Goal: Task Accomplishment & Management: Use online tool/utility

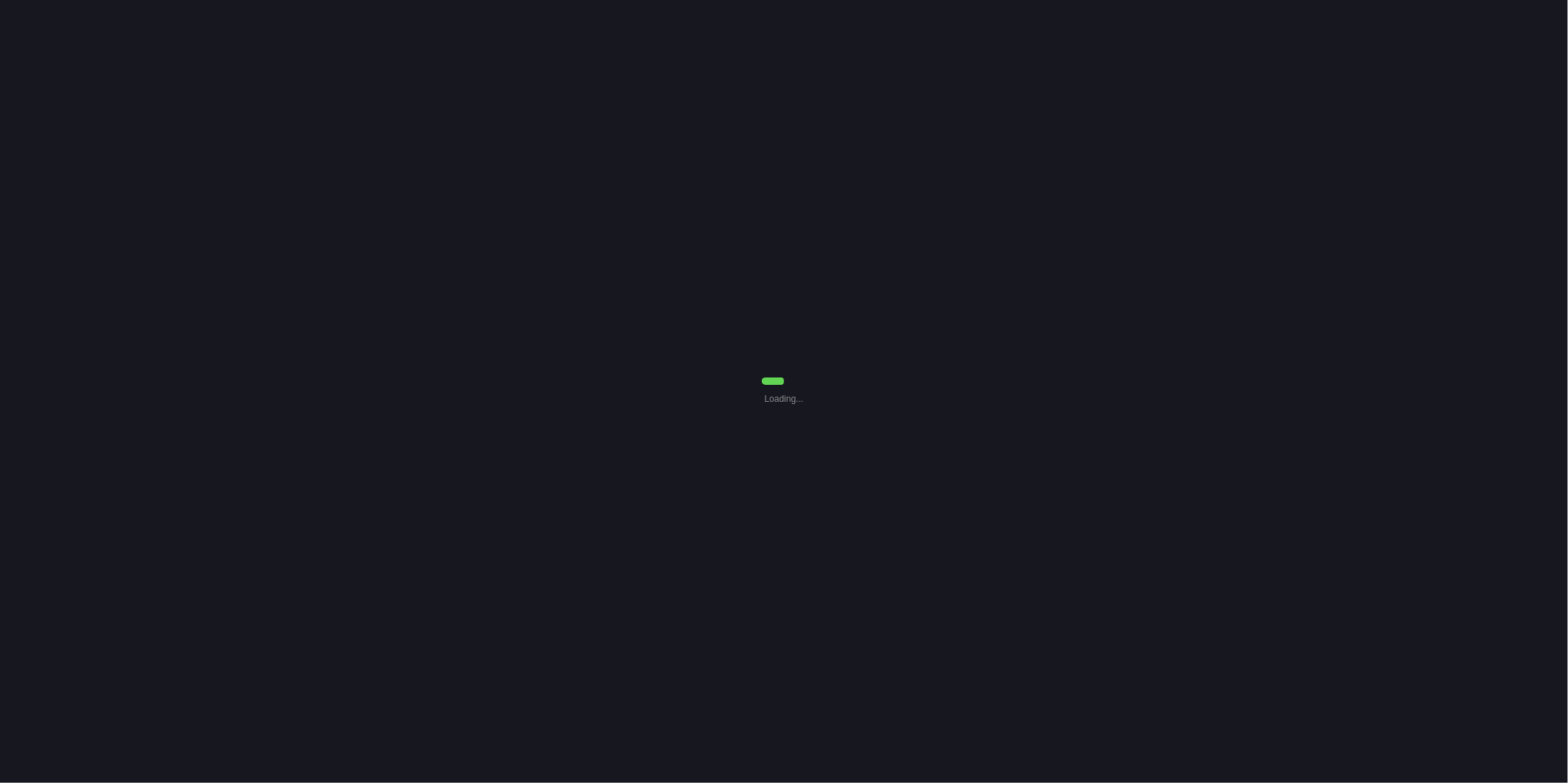
select select "0"
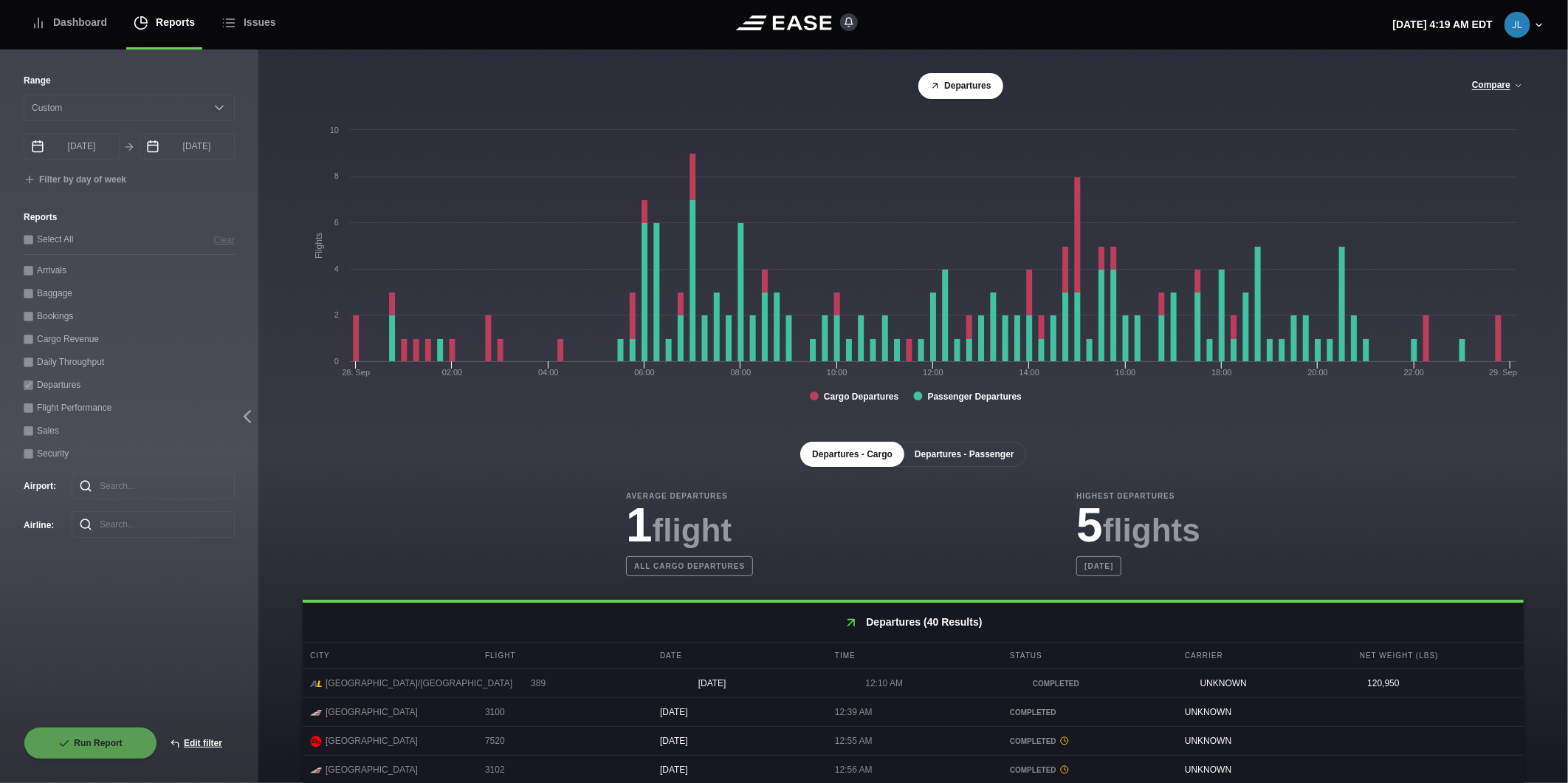
click at [950, 460] on button "Departures - Passenger" at bounding box center [964, 454] width 124 height 25
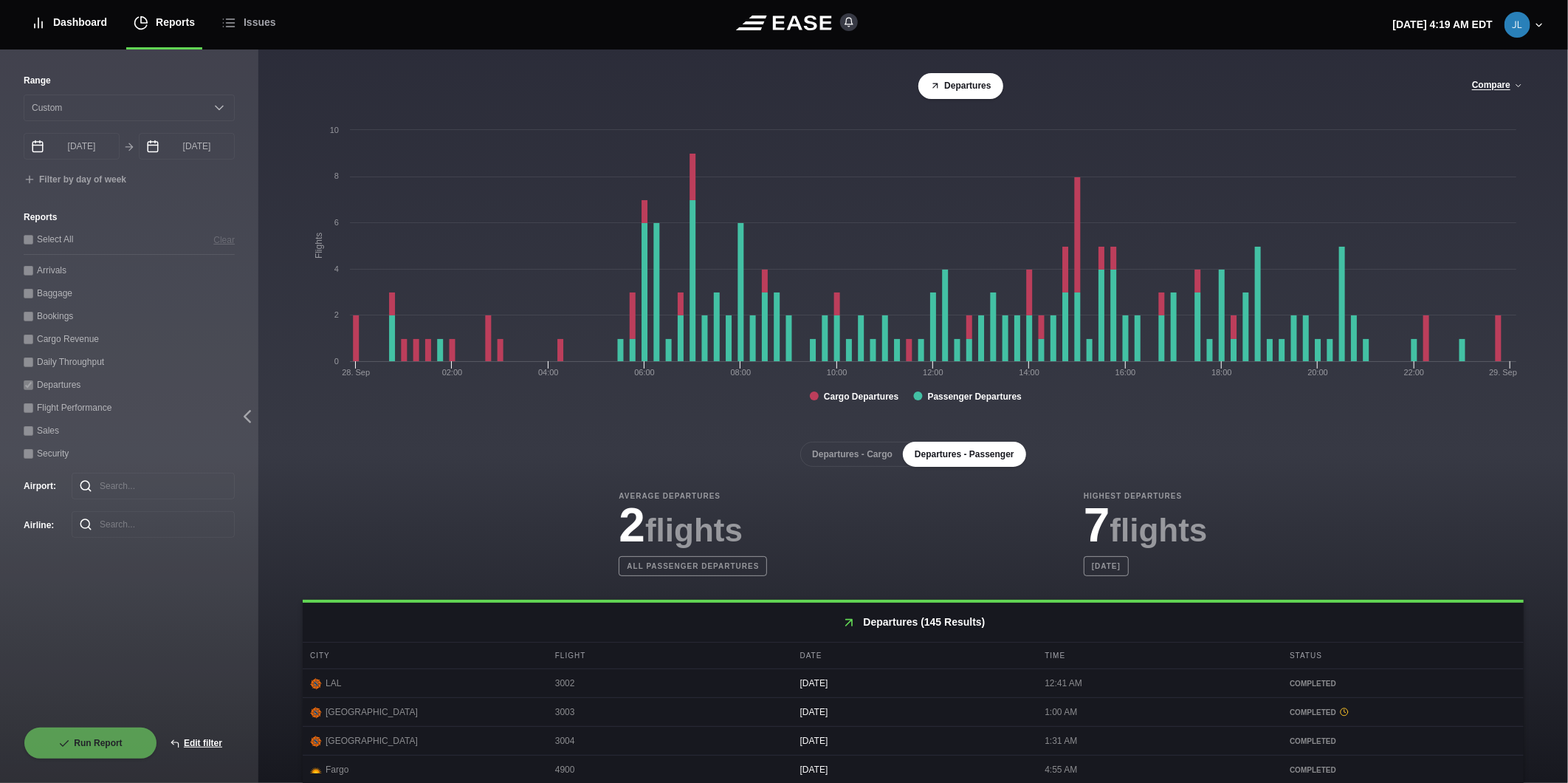
click at [61, 13] on div "Dashboard" at bounding box center [69, 22] width 76 height 50
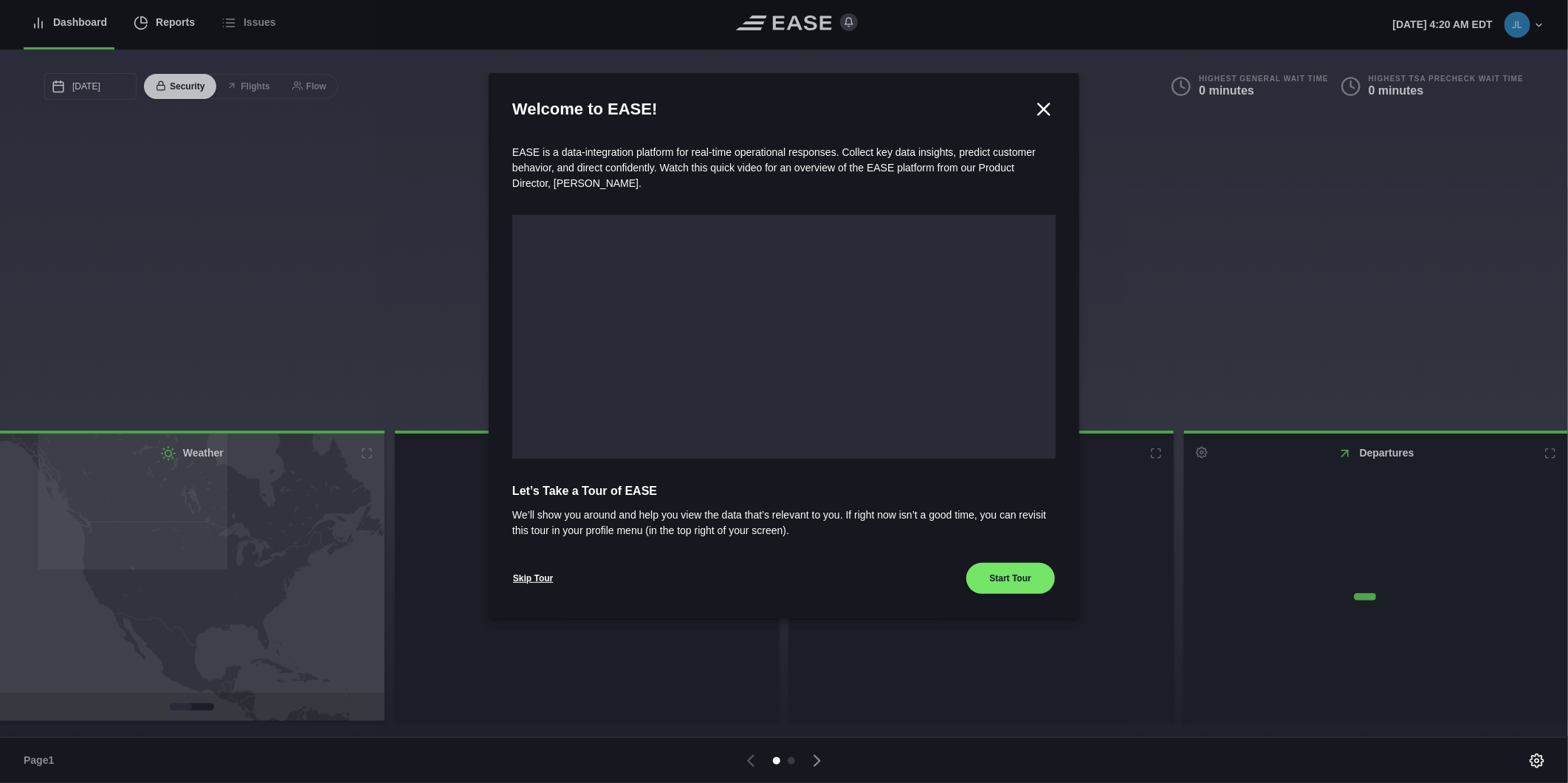
click at [157, 19] on div at bounding box center [784, 392] width 1568 height 783
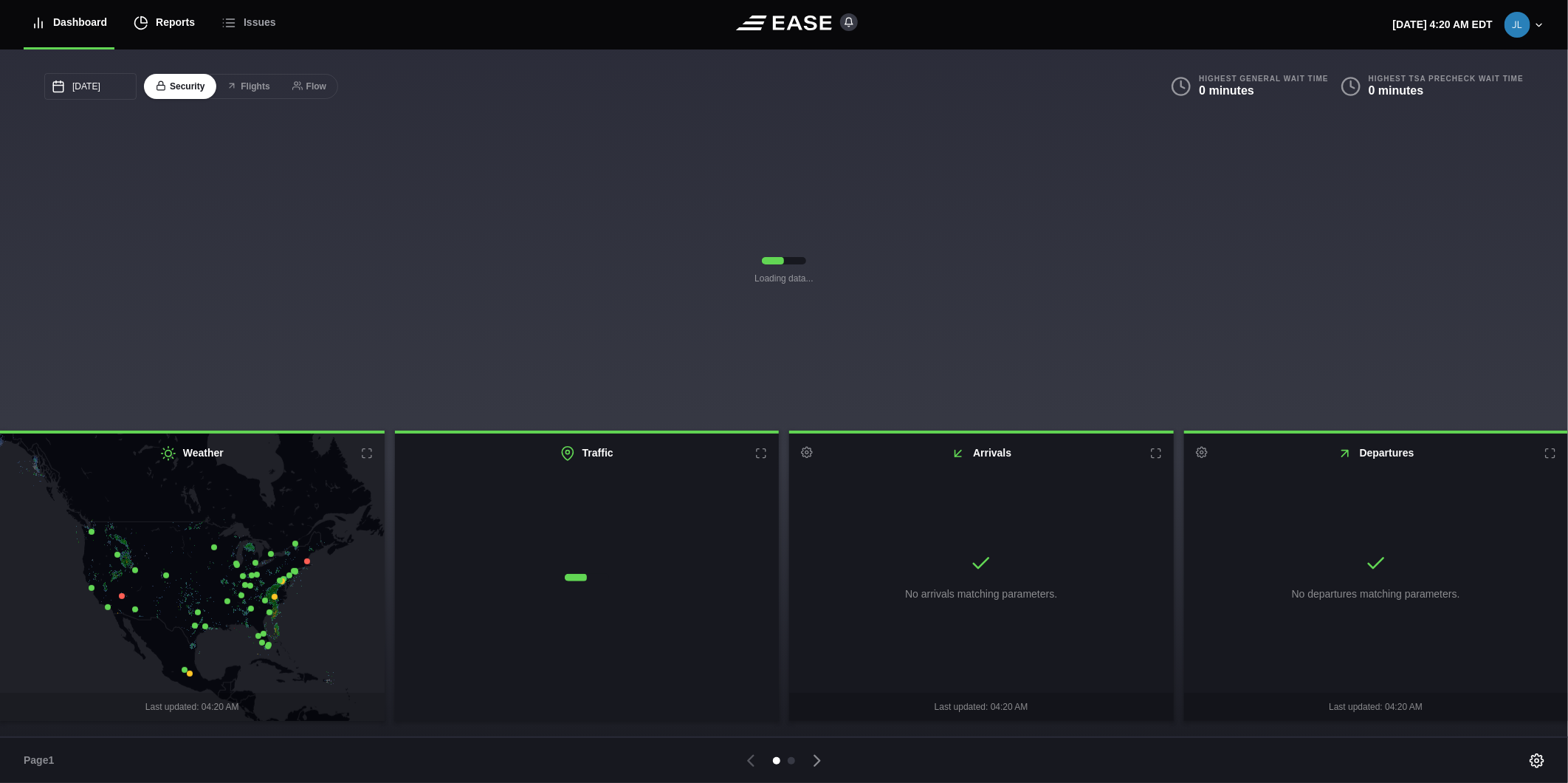
click at [167, 24] on div "Reports" at bounding box center [164, 22] width 61 height 50
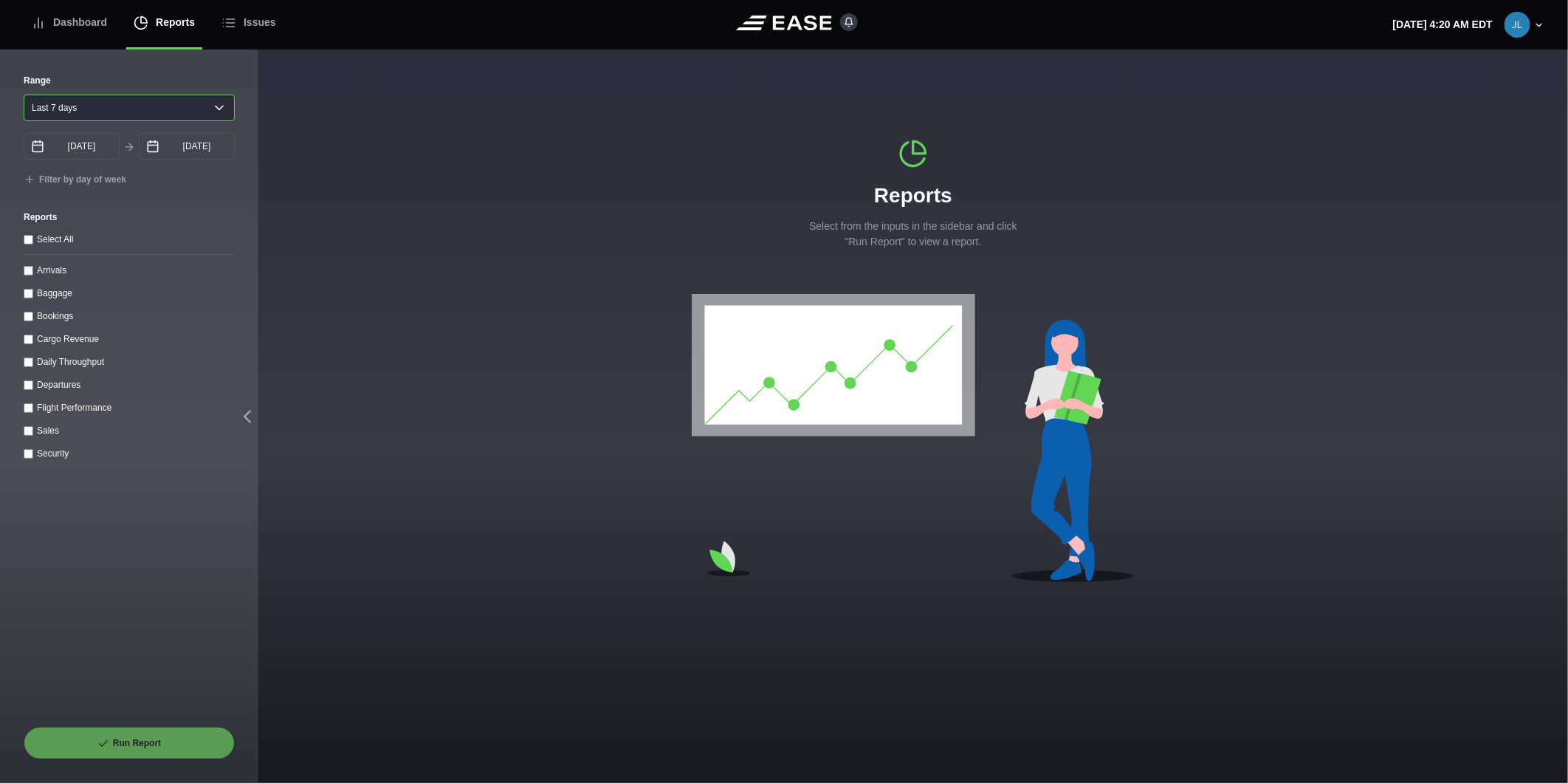
drag, startPoint x: 61, startPoint y: 111, endPoint x: 92, endPoint y: 124, distance: 33.6
click at [63, 109] on select "[DATE] Last 7 days Last 14 days Last 30 days Last 6 weeks" at bounding box center [129, 108] width 211 height 27
select select "1"
click at [24, 95] on select "[DATE] Last 7 days Last 14 days Last 30 days Last 6 weeks" at bounding box center [129, 108] width 211 height 27
type input "[DATE]"
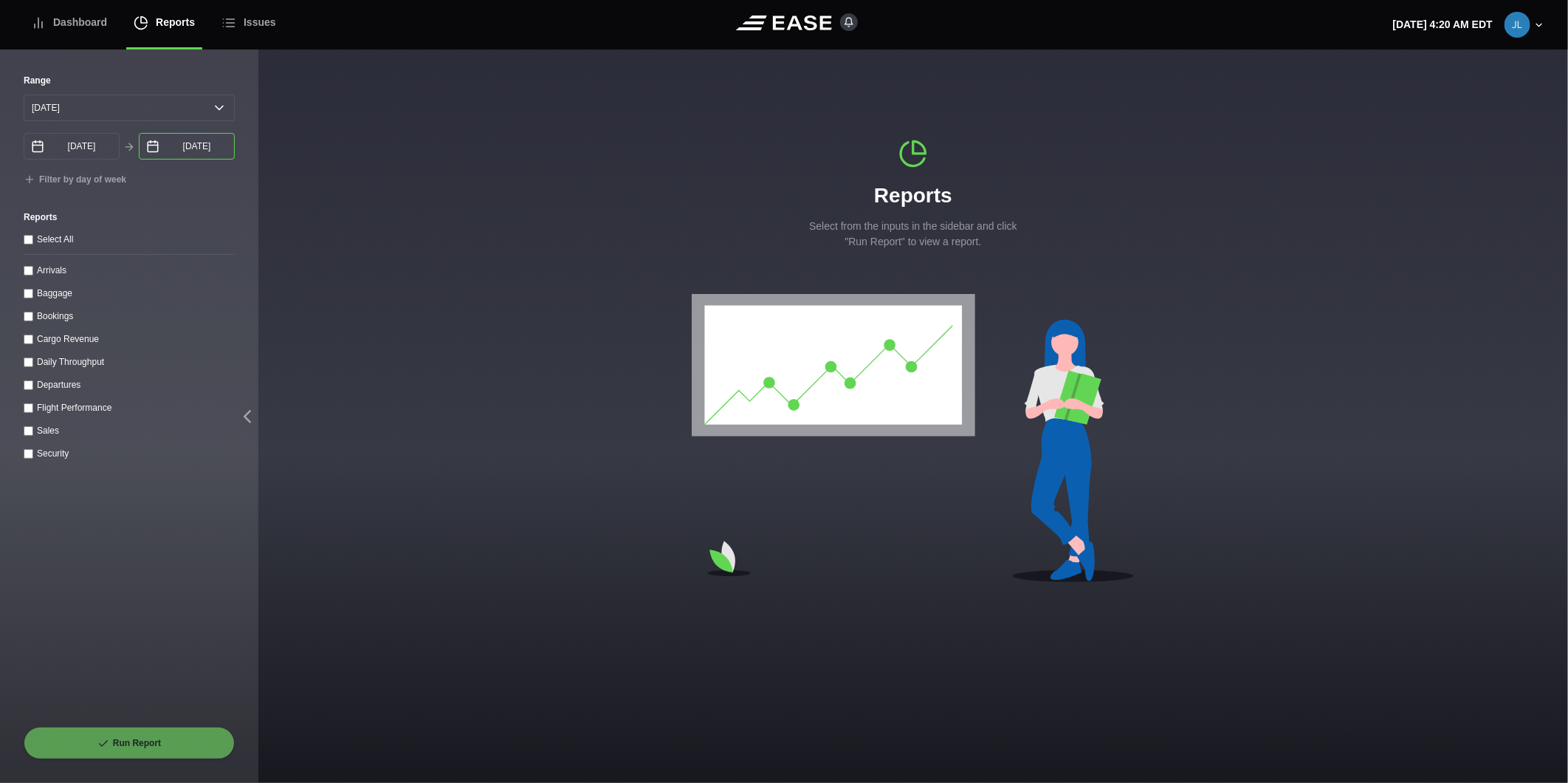
click at [160, 148] on input "[DATE]" at bounding box center [187, 147] width 96 height 27
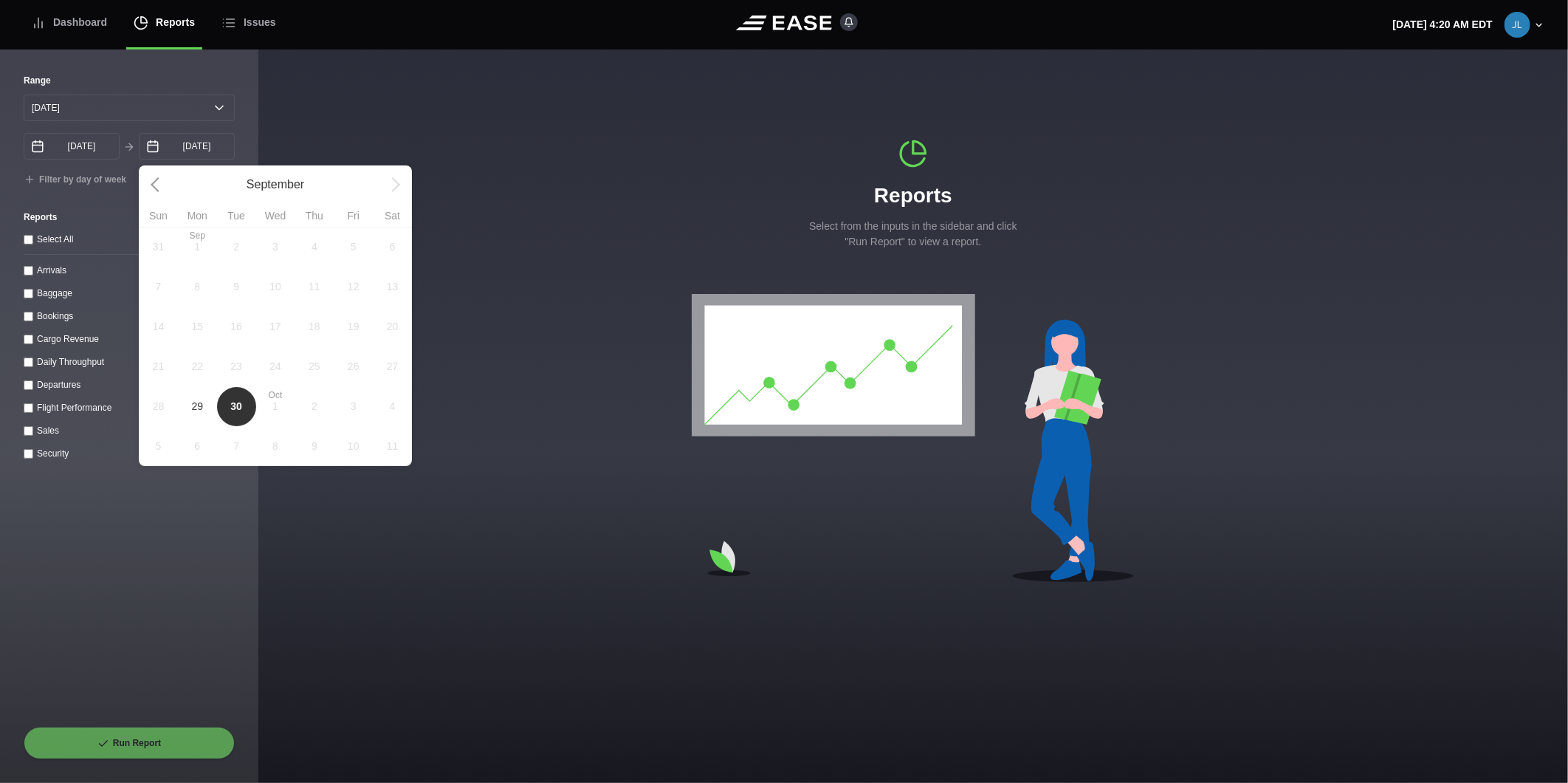
click at [206, 409] on span "29" at bounding box center [197, 406] width 39 height 40
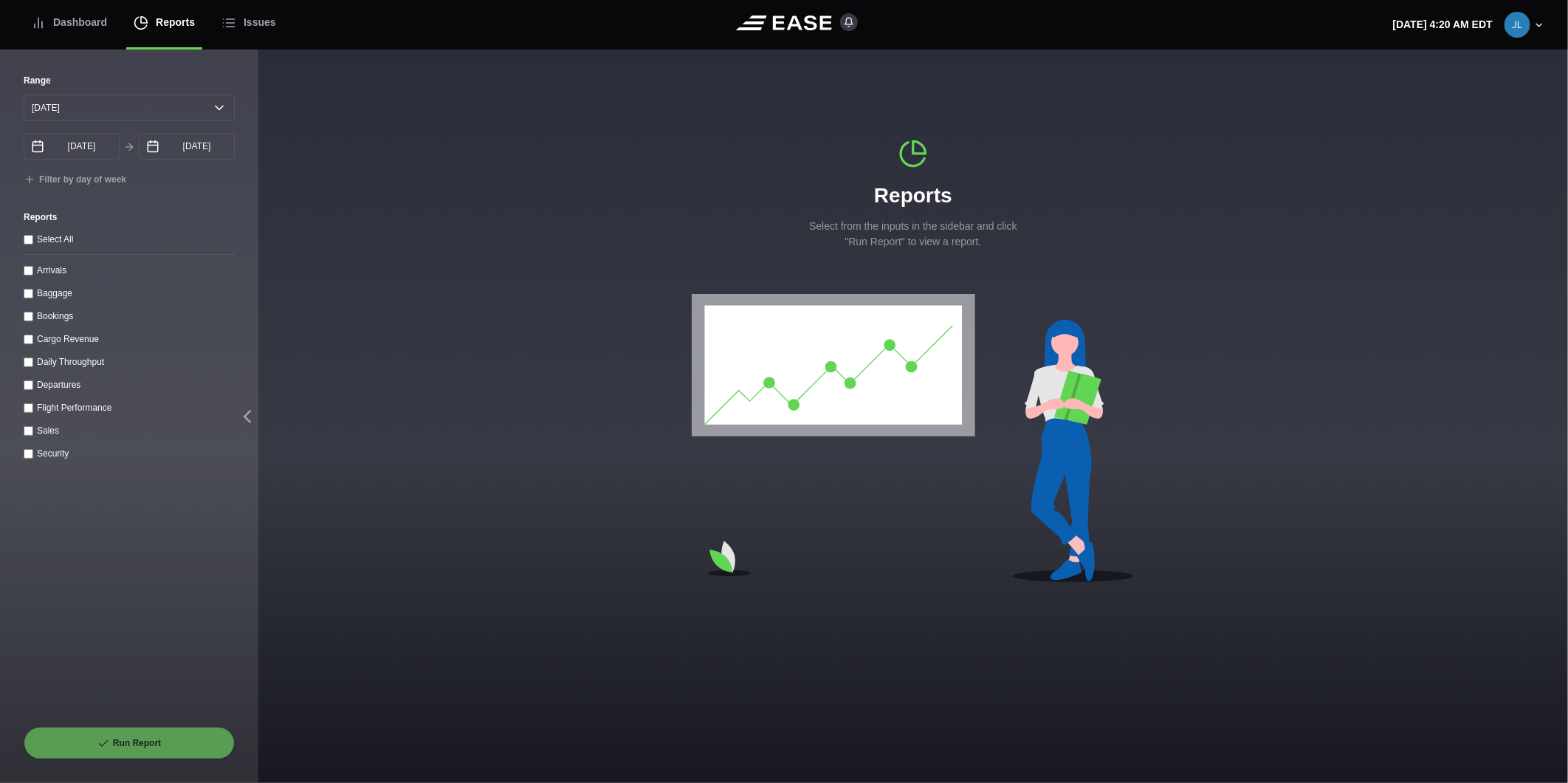
select select "0"
type input "[DATE]"
click at [49, 273] on label "Arrivals" at bounding box center [52, 270] width 30 height 10
click at [33, 273] on input "Arrivals" at bounding box center [28, 270] width 10 height 10
checkbox input "true"
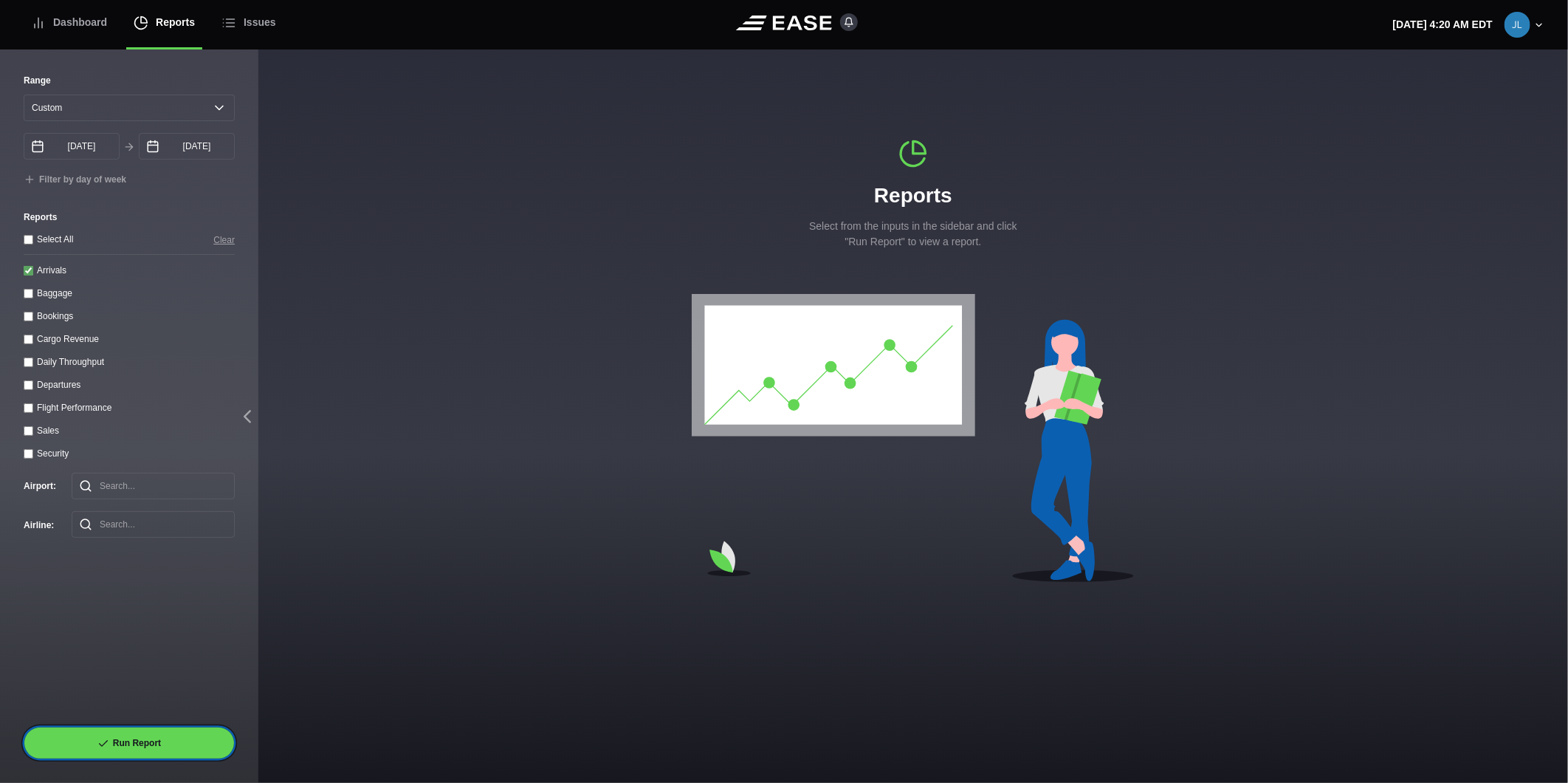
click at [136, 743] on button "Run Report" at bounding box center [129, 743] width 211 height 33
select select "0"
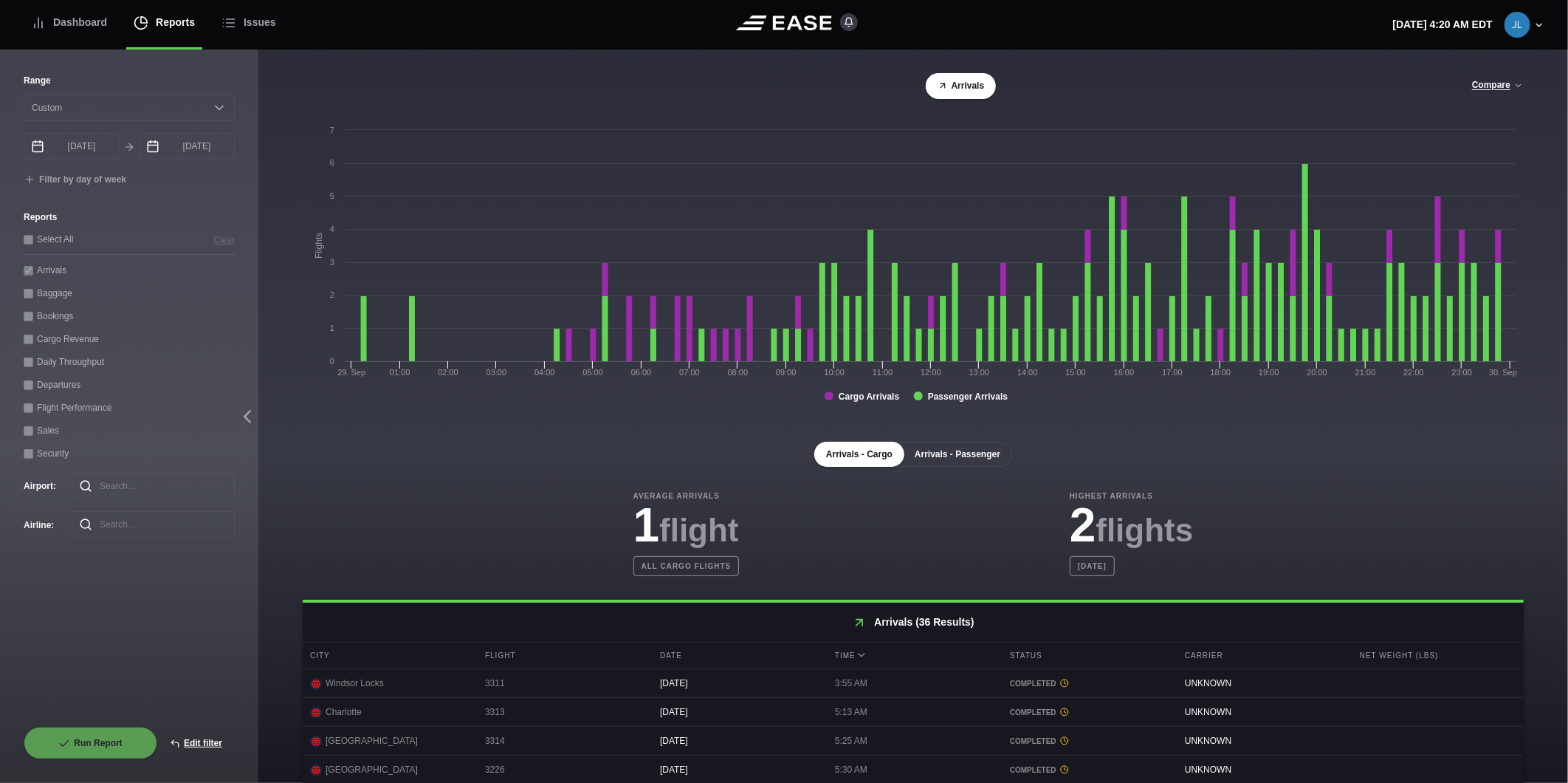
click at [934, 466] on button "Arrivals - Passenger" at bounding box center [958, 454] width 109 height 25
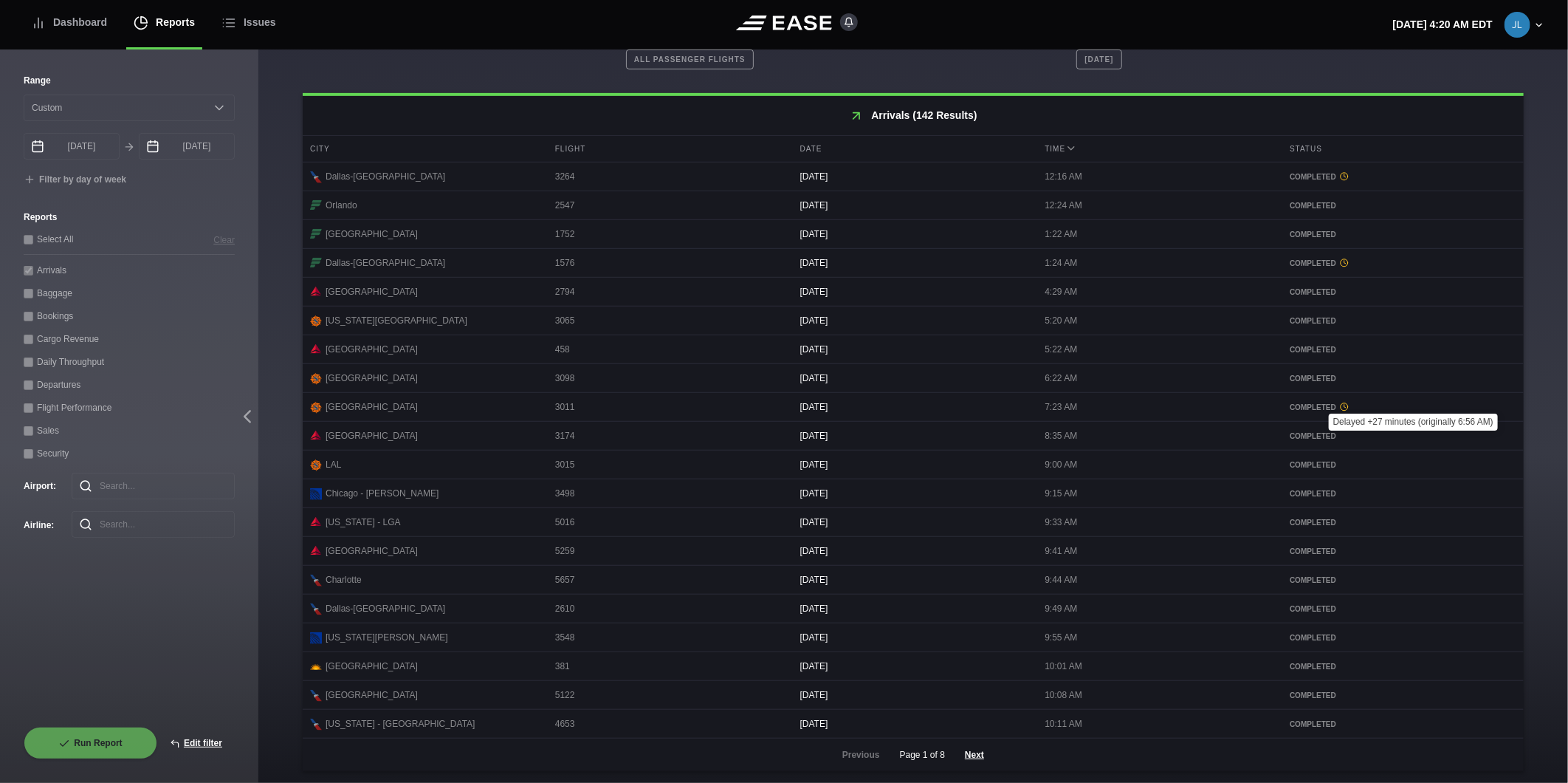
scroll to position [518, 0]
click at [975, 756] on button "Next" at bounding box center [975, 755] width 44 height 33
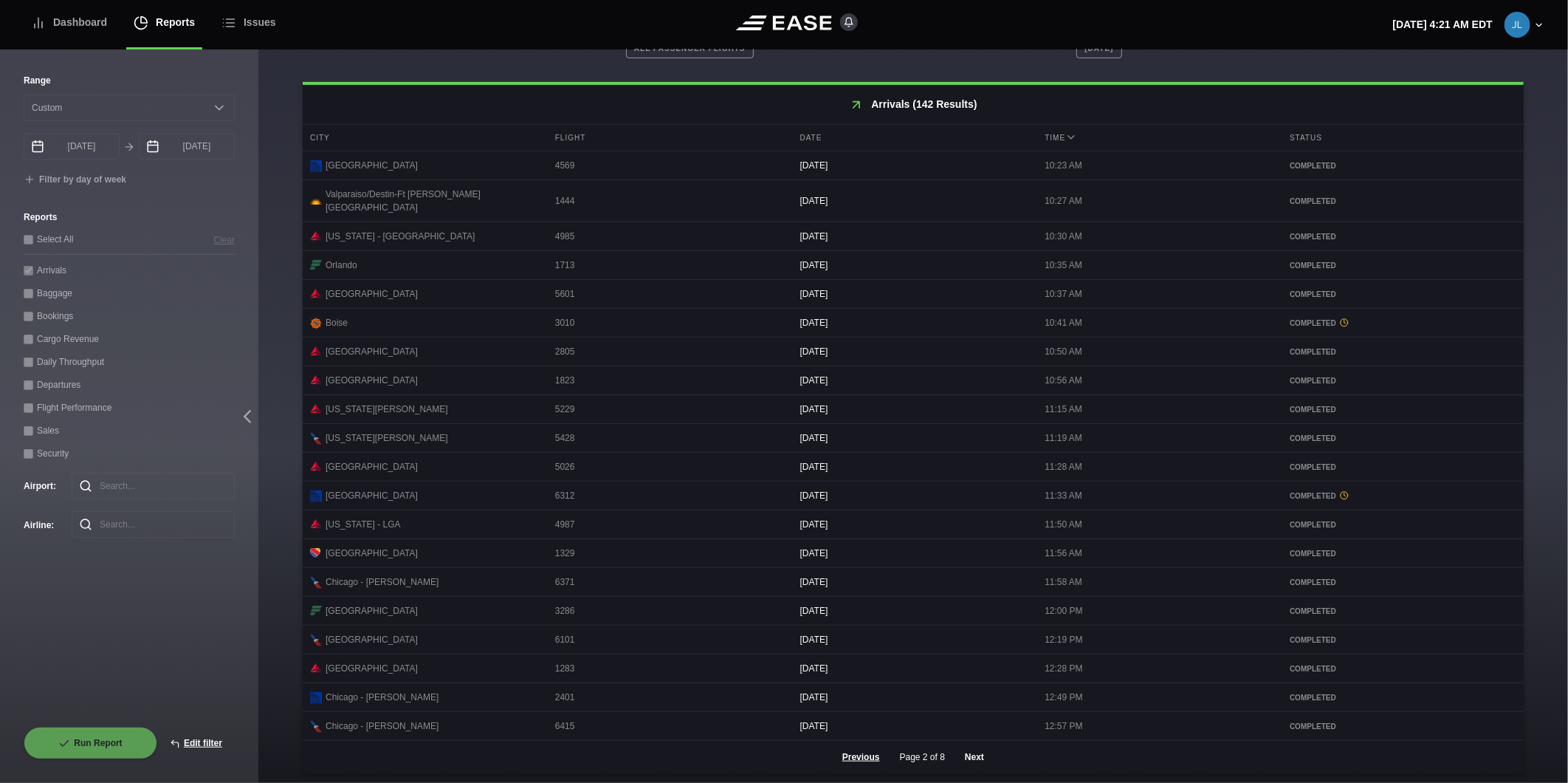
click at [967, 756] on button "Next" at bounding box center [975, 757] width 44 height 33
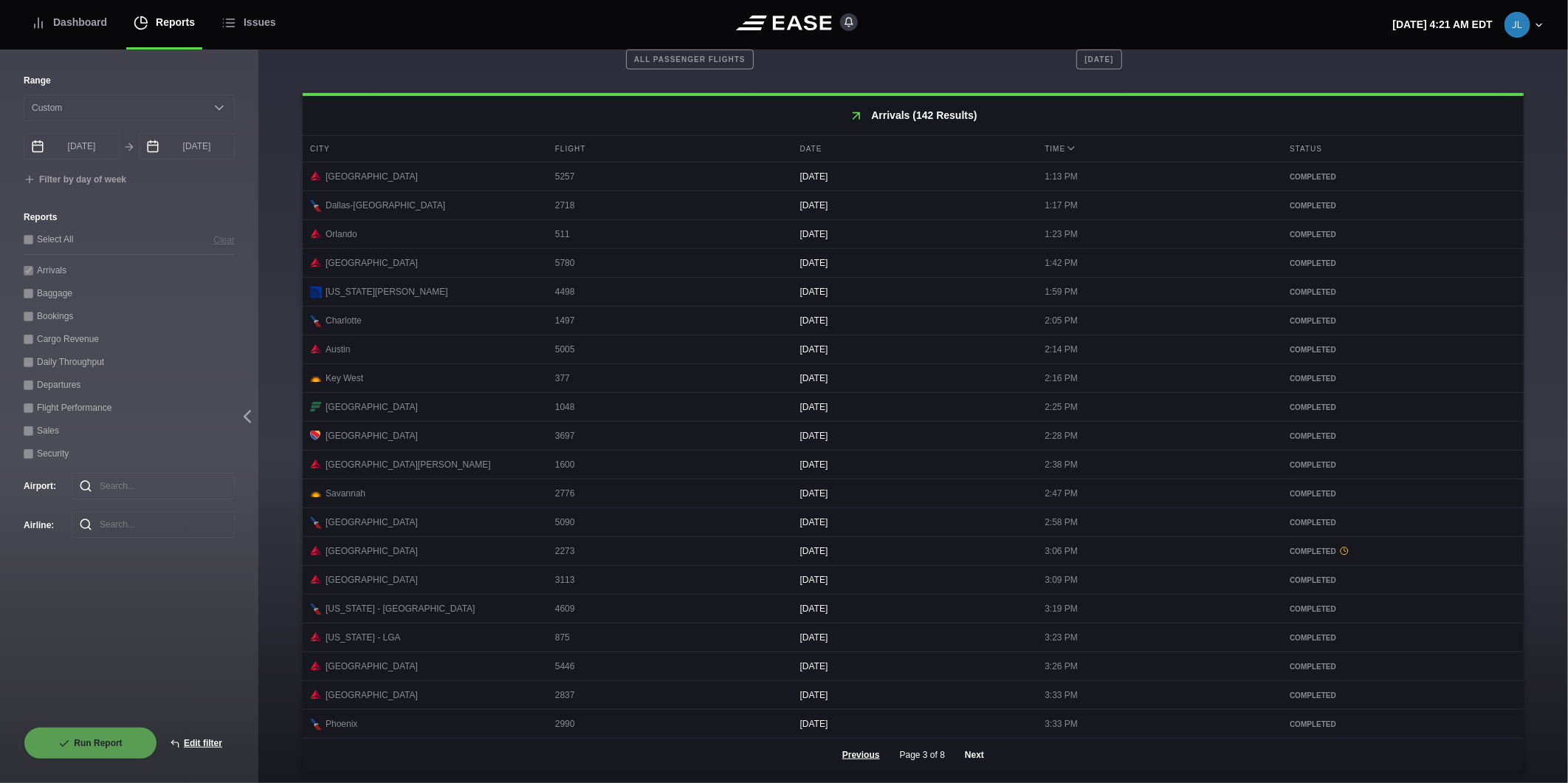
click at [971, 750] on button "Next" at bounding box center [975, 755] width 44 height 33
click at [971, 757] on button "Next" at bounding box center [975, 755] width 44 height 33
click at [970, 756] on button "Next" at bounding box center [975, 755] width 44 height 33
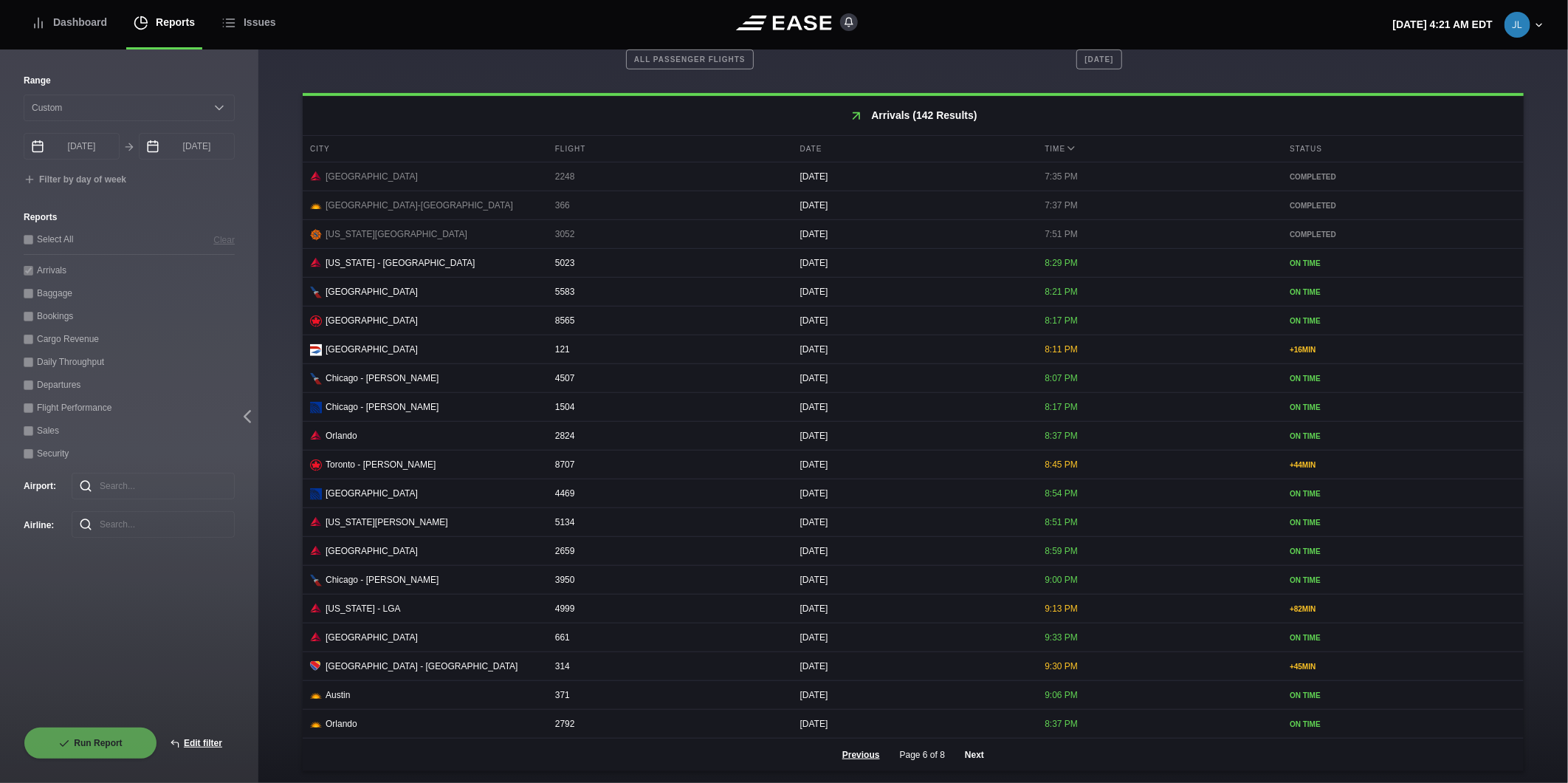
click at [959, 750] on button "Next" at bounding box center [975, 755] width 44 height 33
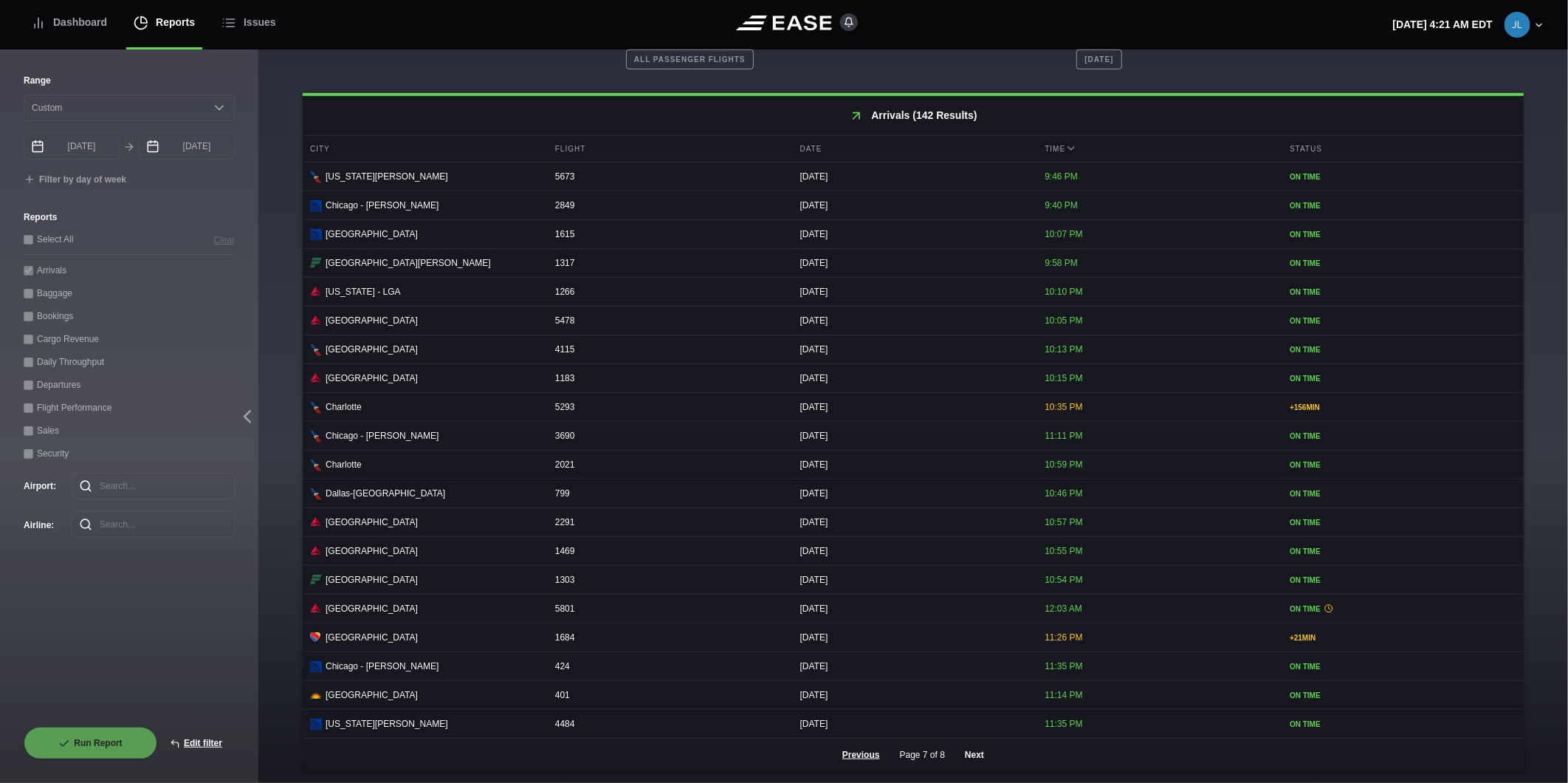
click at [968, 756] on button "Next" at bounding box center [975, 755] width 44 height 33
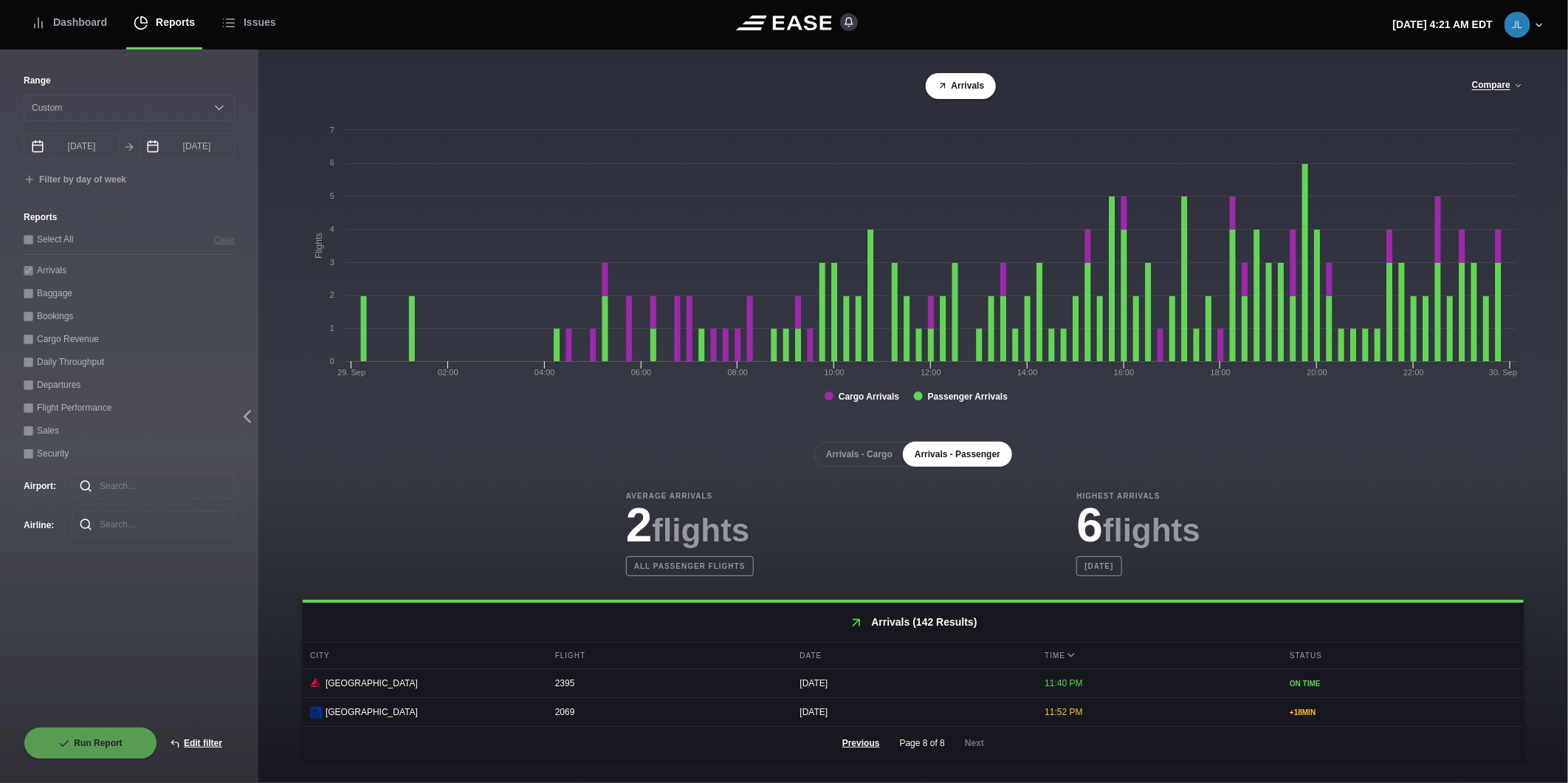
scroll to position [0, 0]
click at [97, 22] on div "Dashboard" at bounding box center [69, 22] width 76 height 50
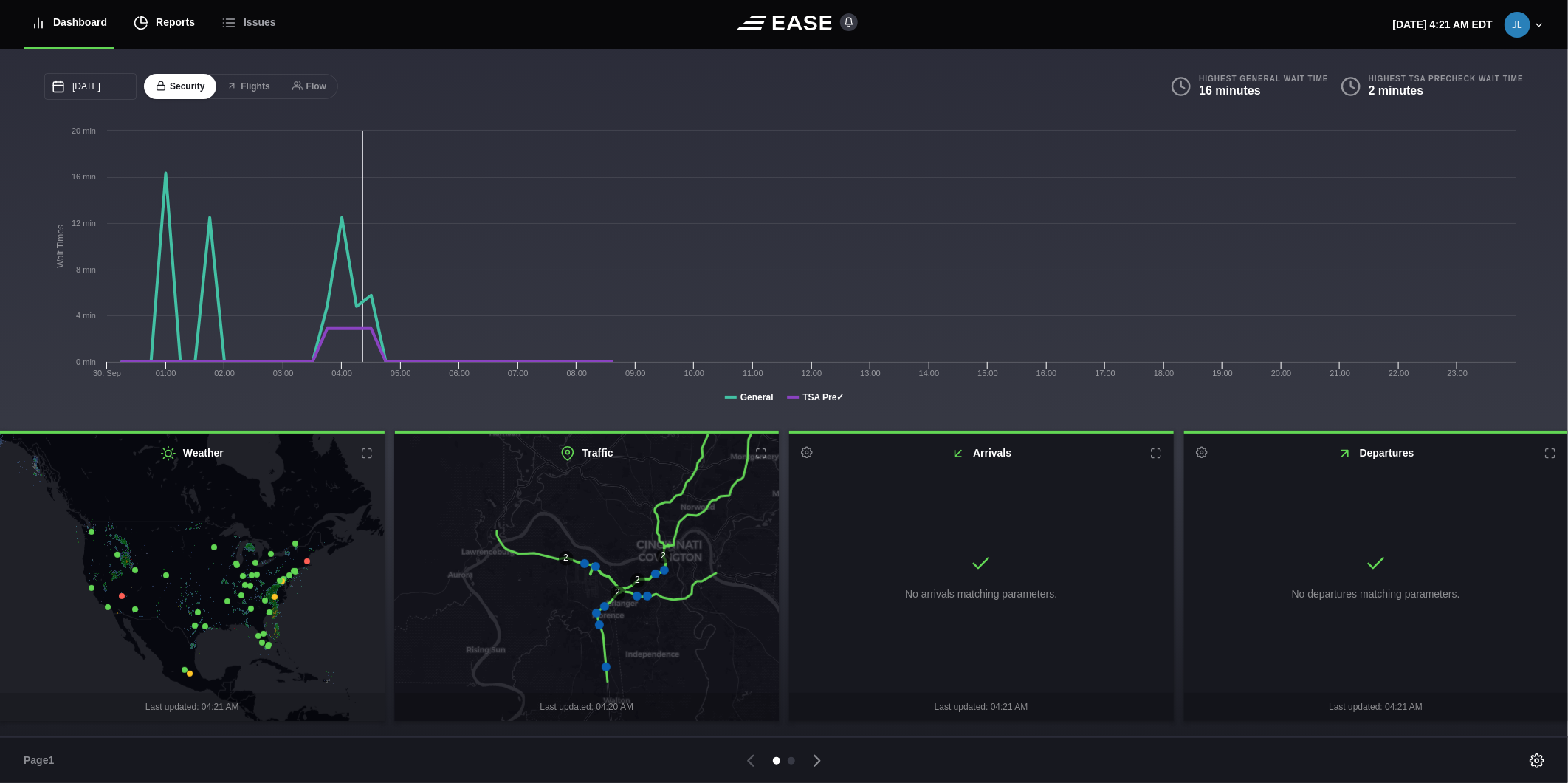
click at [158, 32] on div "Reports" at bounding box center [164, 22] width 61 height 50
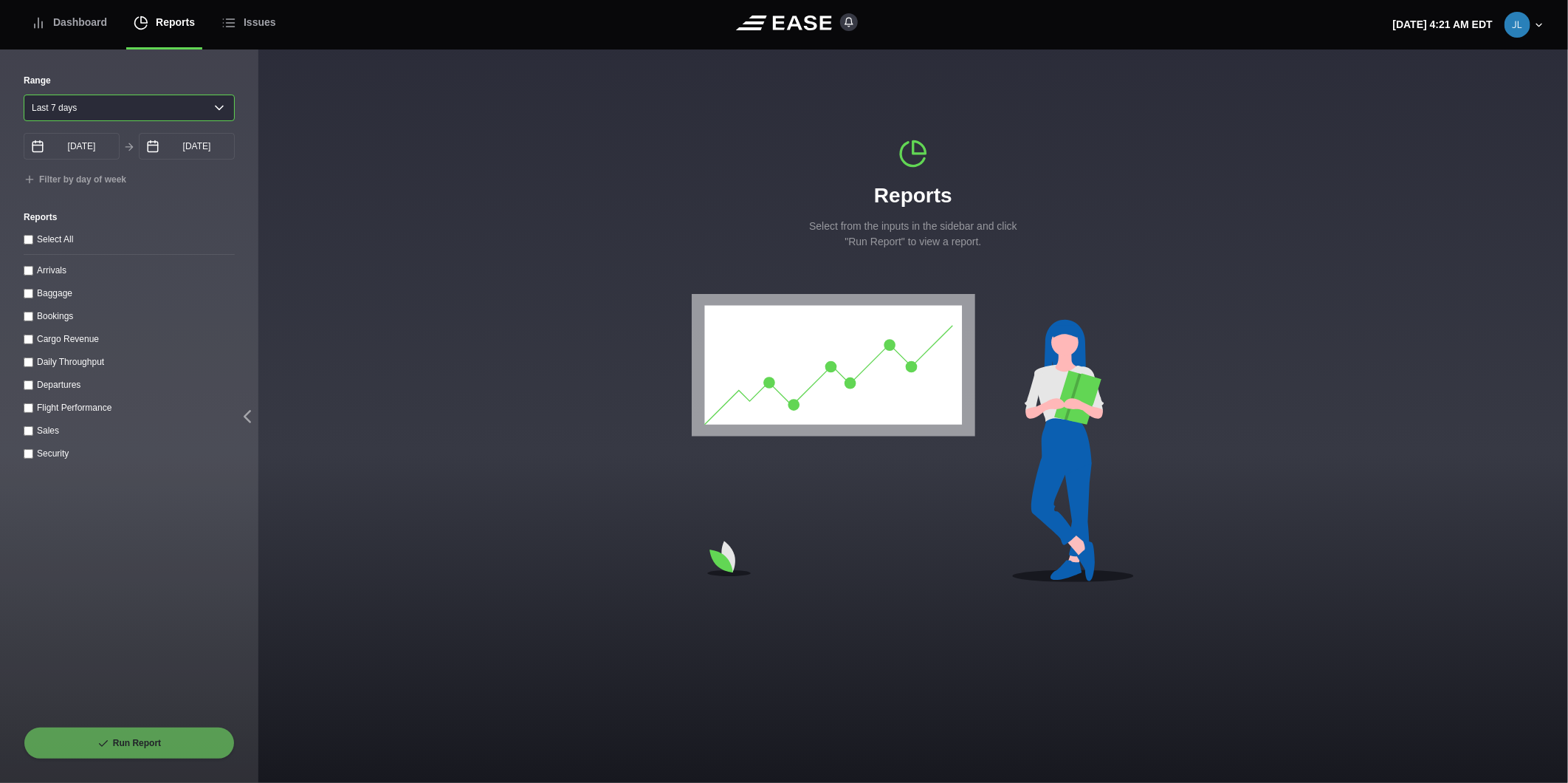
click at [104, 119] on select "[DATE] Last 7 days Last 14 days Last 30 days Last 6 weeks" at bounding box center [129, 108] width 211 height 27
select select "1"
click at [24, 95] on select "[DATE] Last 7 days Last 14 days Last 30 days Last 6 weeks" at bounding box center [129, 108] width 211 height 27
type input "[DATE]"
click at [27, 386] on input "Departures" at bounding box center [28, 385] width 10 height 10
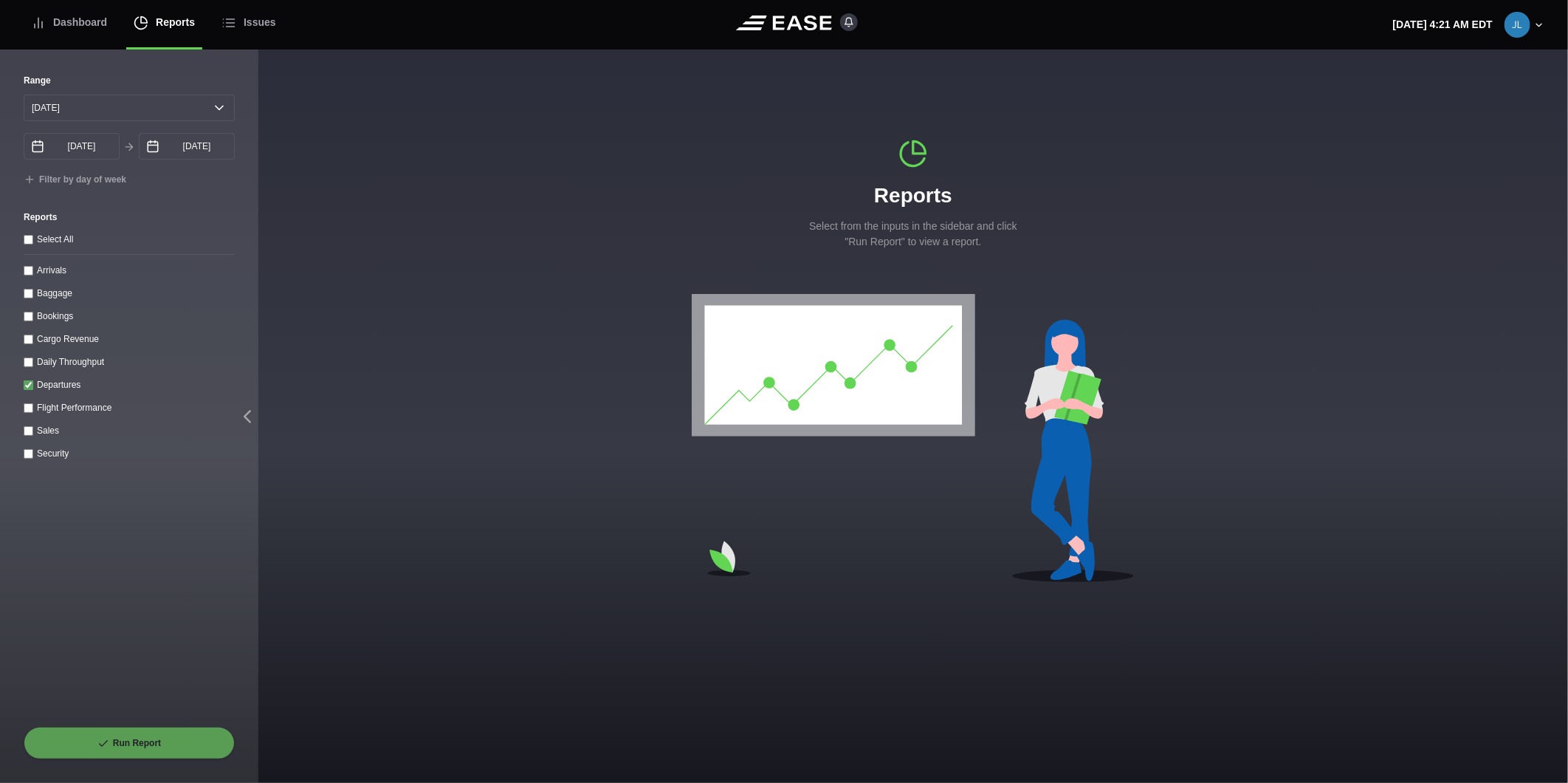
checkbox input "true"
click at [109, 744] on button "Run Report" at bounding box center [129, 743] width 211 height 33
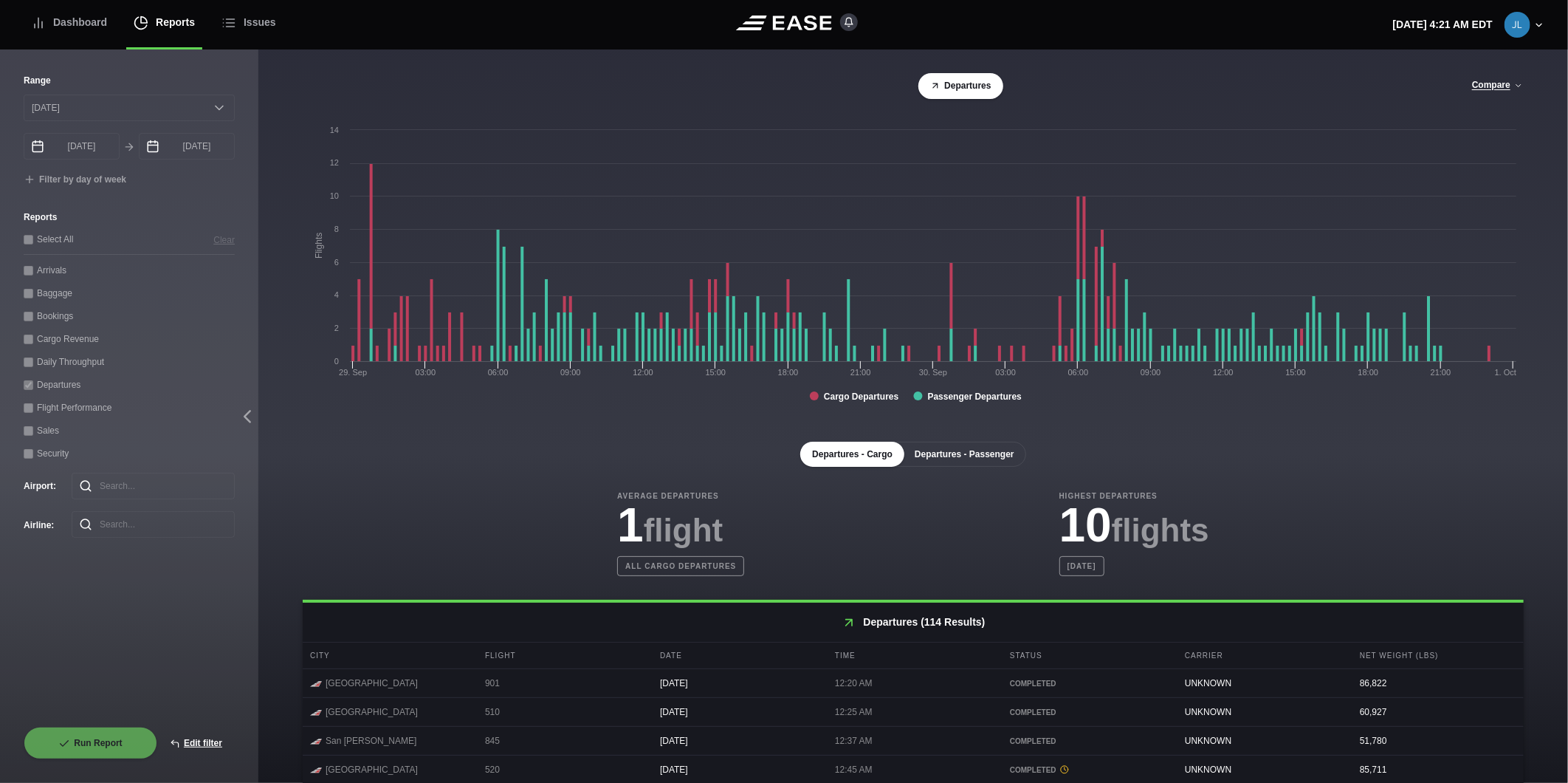
click at [963, 456] on button "Departures - Passenger" at bounding box center [964, 454] width 124 height 25
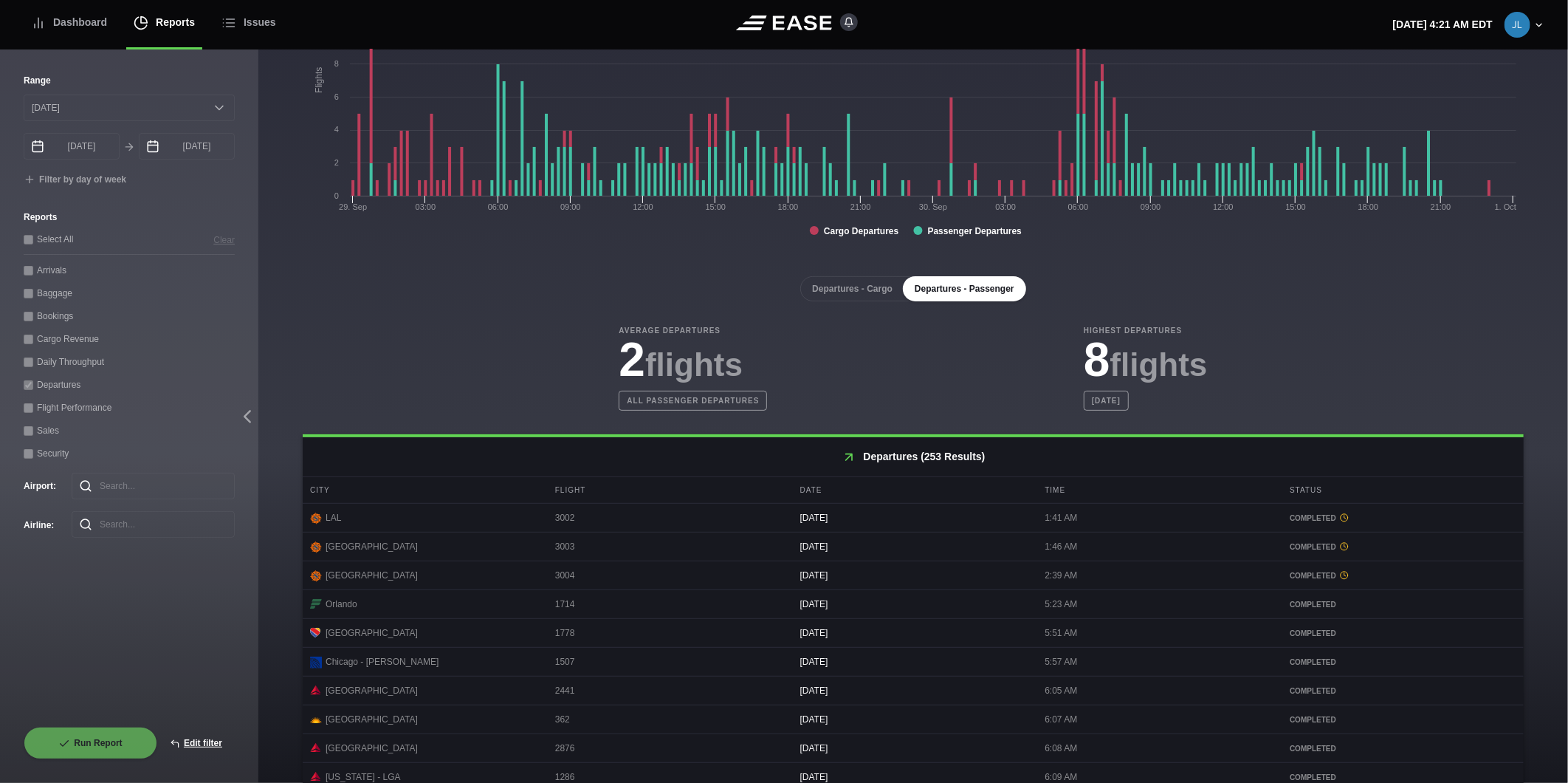
scroll to position [518, 0]
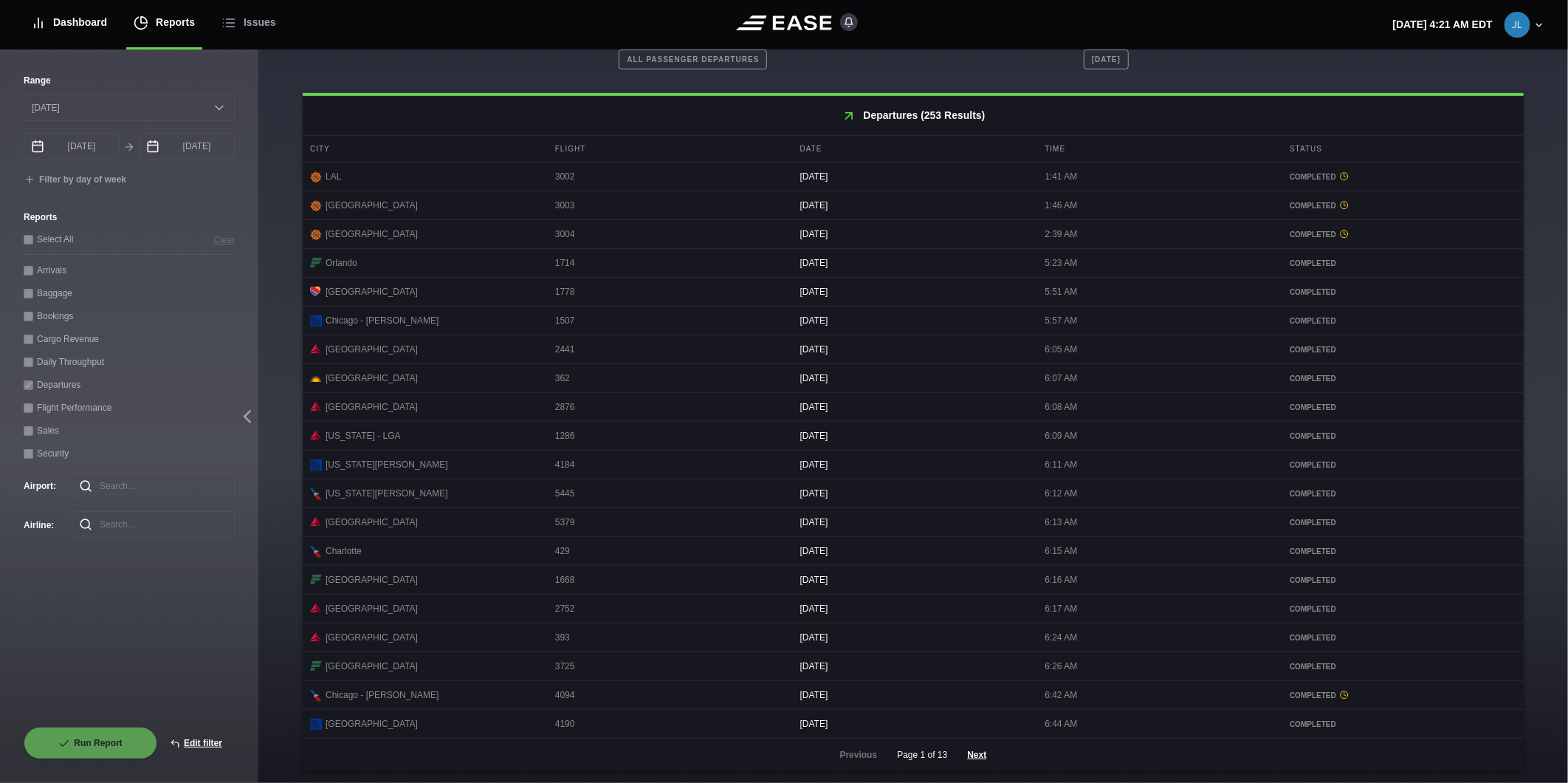
click at [50, 24] on div "Dashboard" at bounding box center [69, 22] width 76 height 50
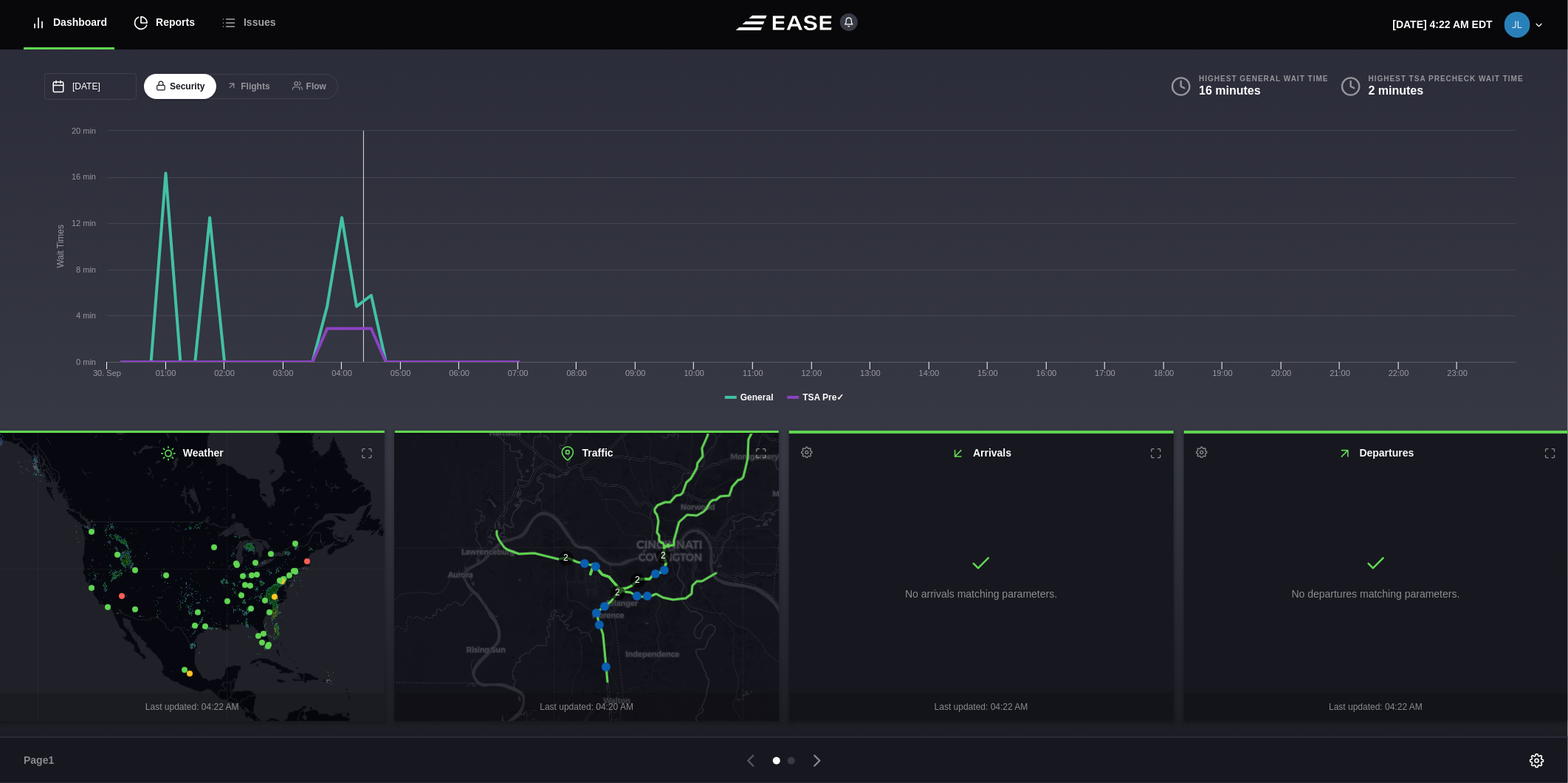
click at [143, 21] on icon at bounding box center [141, 23] width 15 height 15
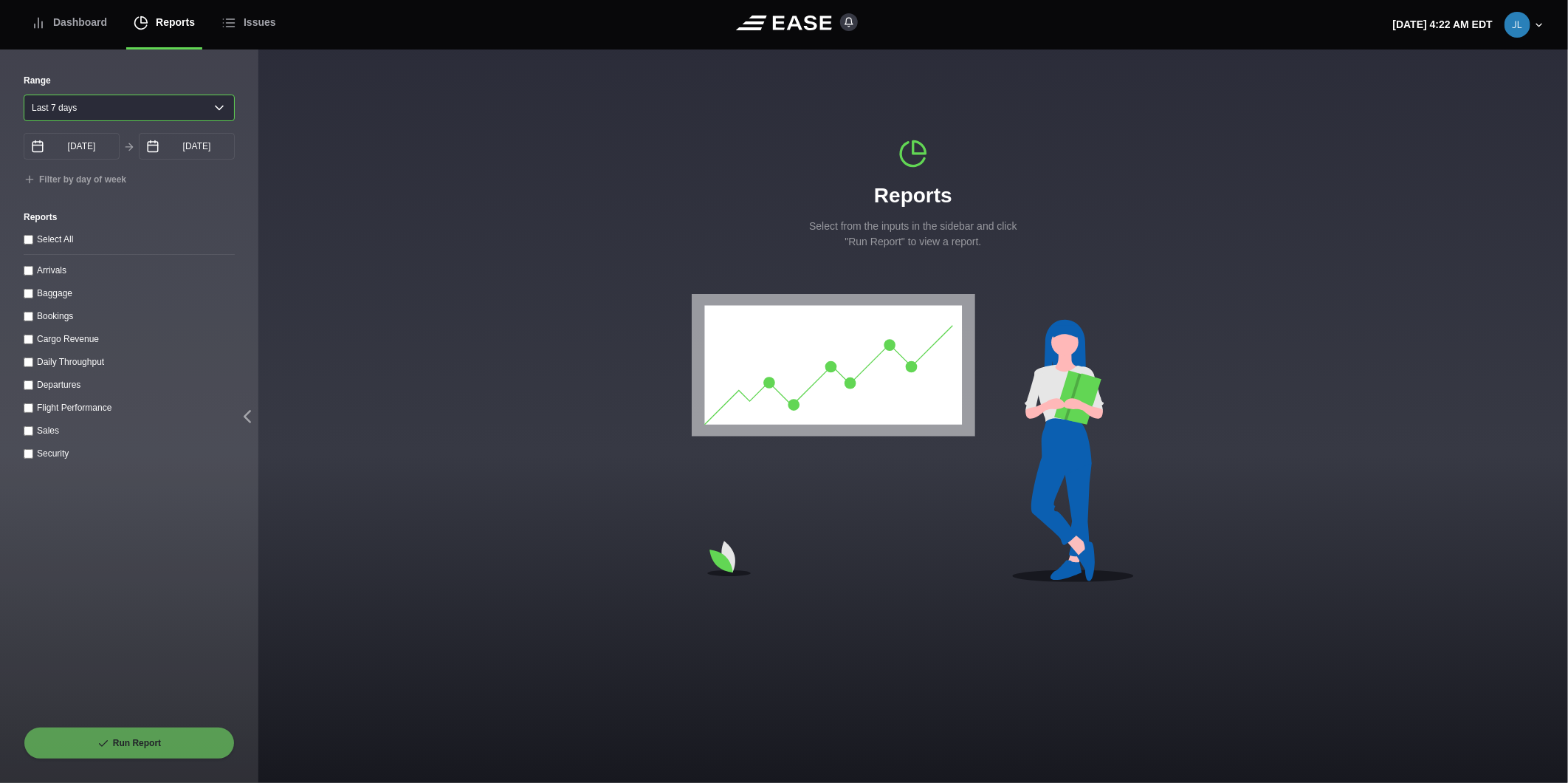
click at [70, 100] on select "[DATE] Last 7 days Last 14 days Last 30 days Last 6 weeks" at bounding box center [129, 108] width 211 height 27
select select "1"
click at [24, 95] on select "[DATE] Last 7 days Last 14 days Last 30 days Last 6 weeks" at bounding box center [129, 108] width 211 height 27
type input "[DATE]"
click at [33, 388] on input "Departures" at bounding box center [28, 385] width 10 height 10
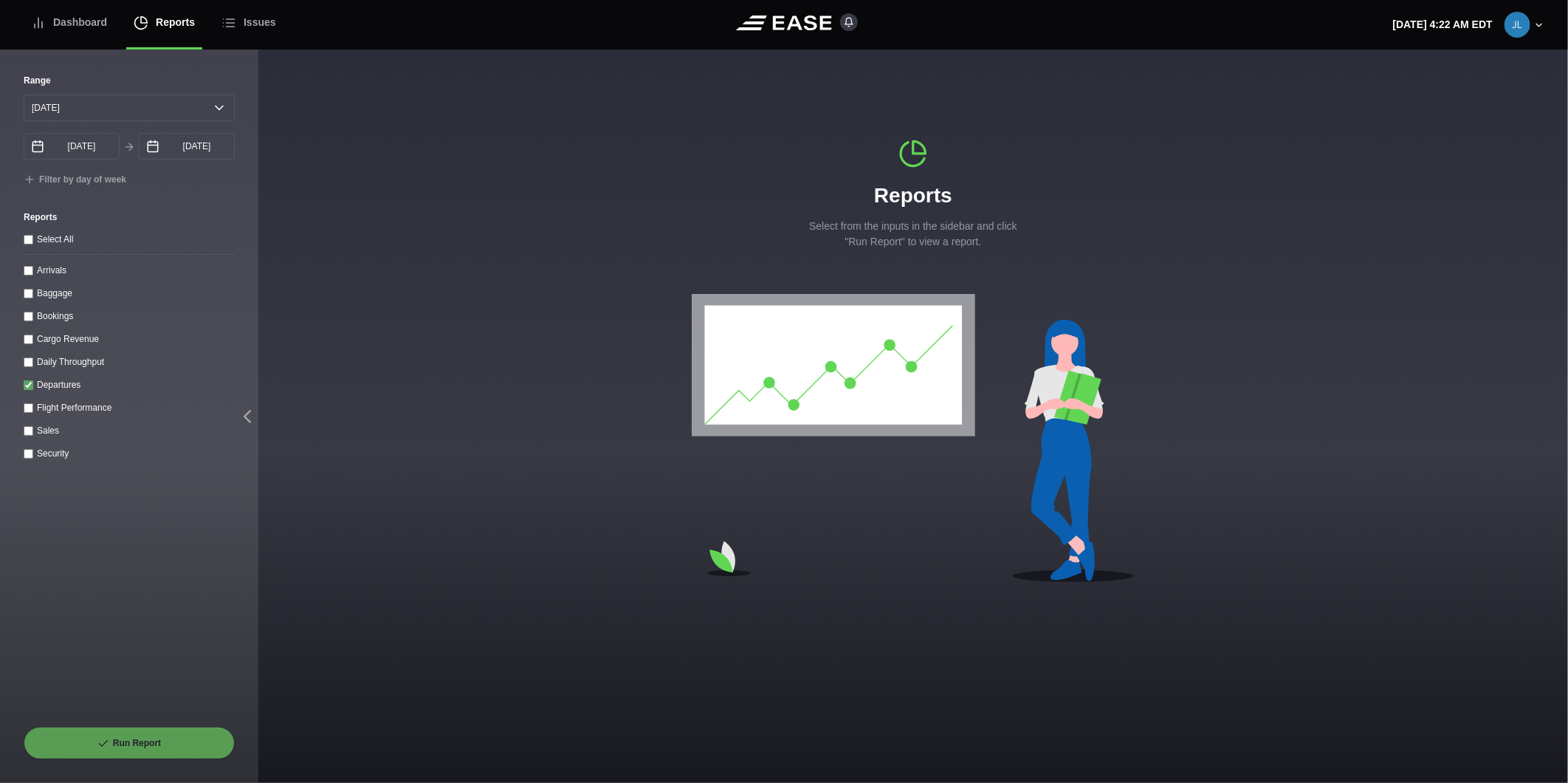
checkbox input "true"
click at [180, 149] on input "[DATE]" at bounding box center [187, 147] width 96 height 27
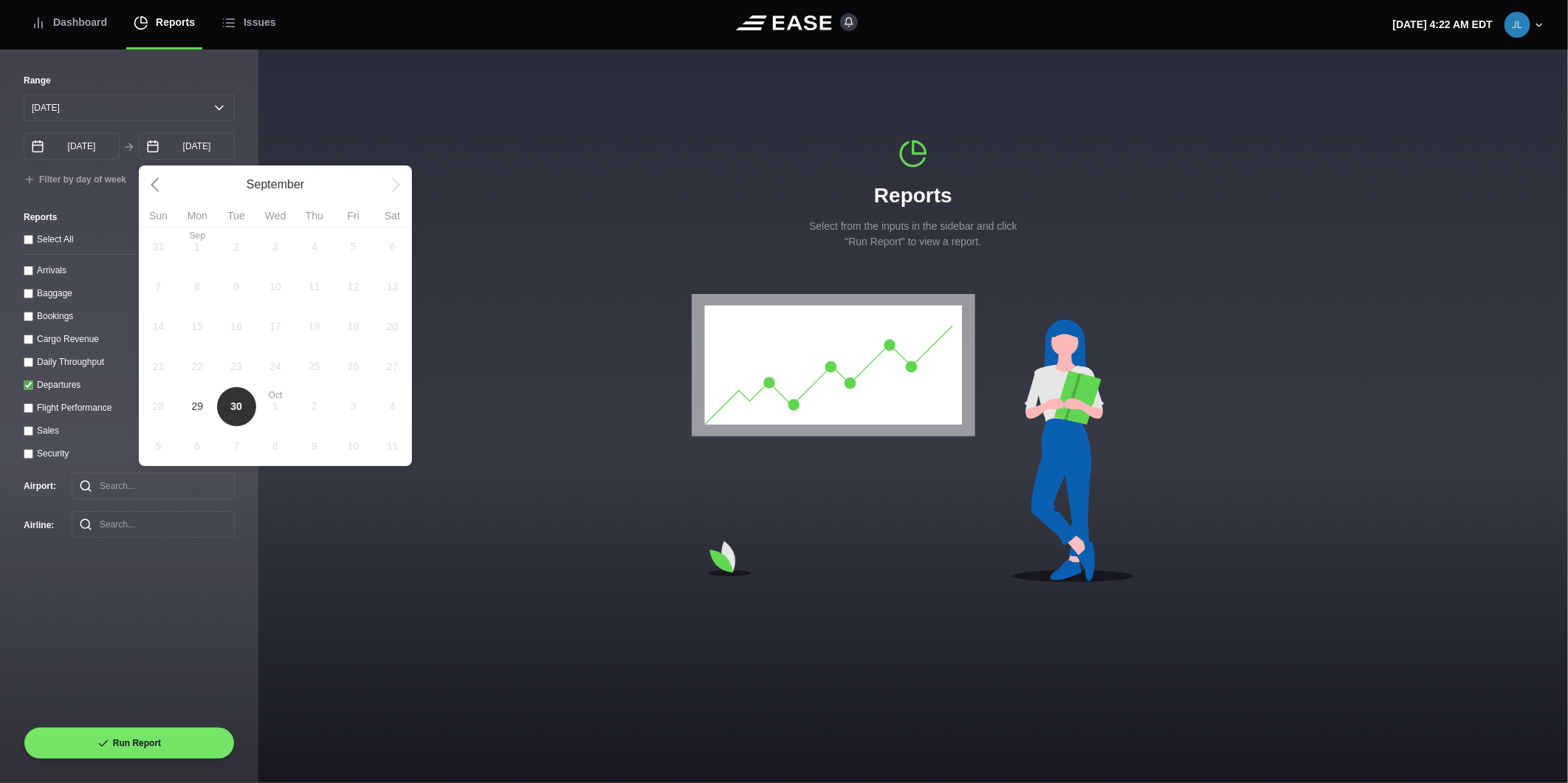
drag, startPoint x: 197, startPoint y: 404, endPoint x: 178, endPoint y: 478, distance: 76.4
click at [195, 404] on span "29" at bounding box center [197, 406] width 12 height 16
type input "[DATE]"
select select "0"
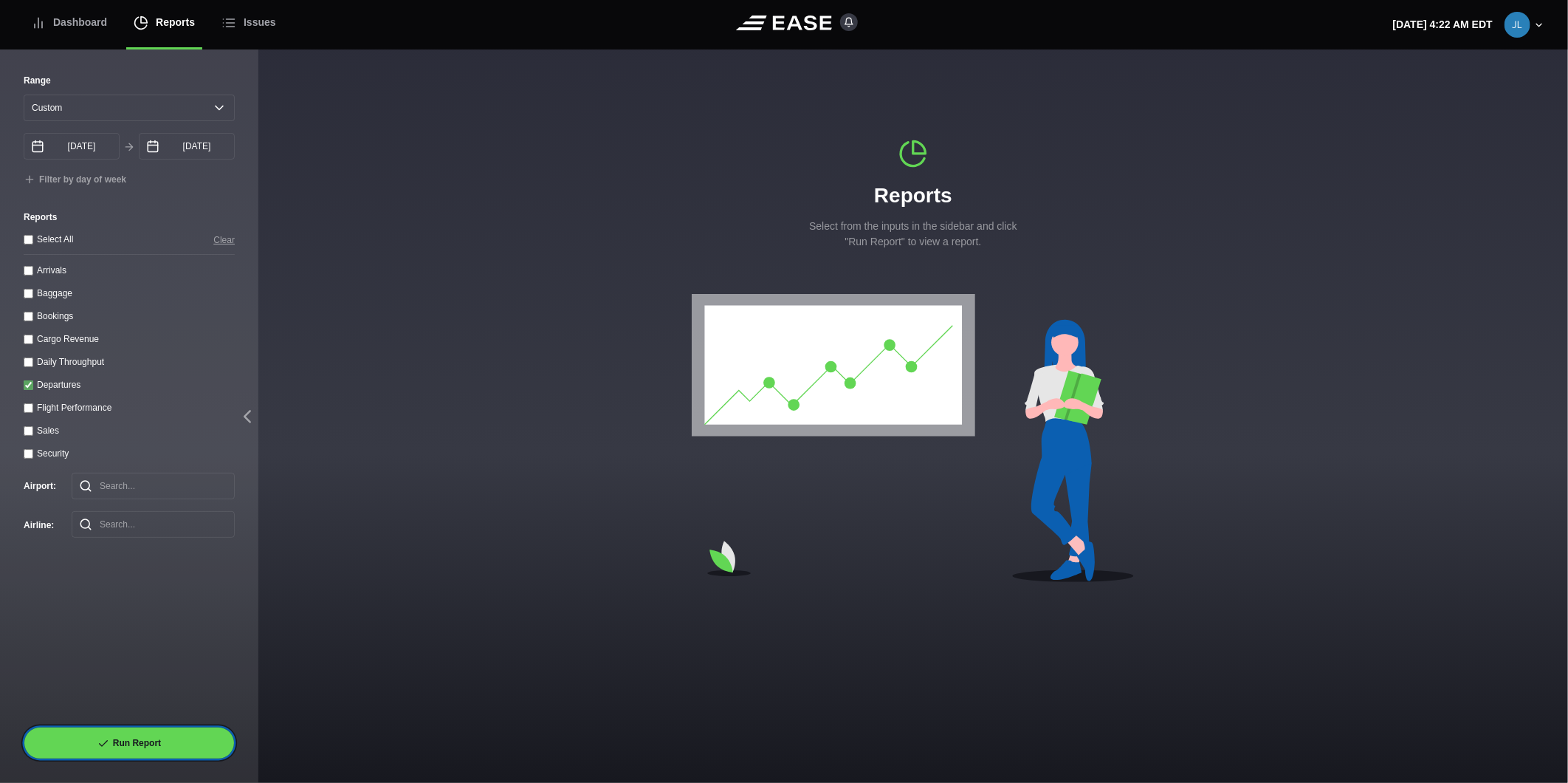
click at [161, 735] on button "Run Report" at bounding box center [129, 743] width 211 height 33
select select "0"
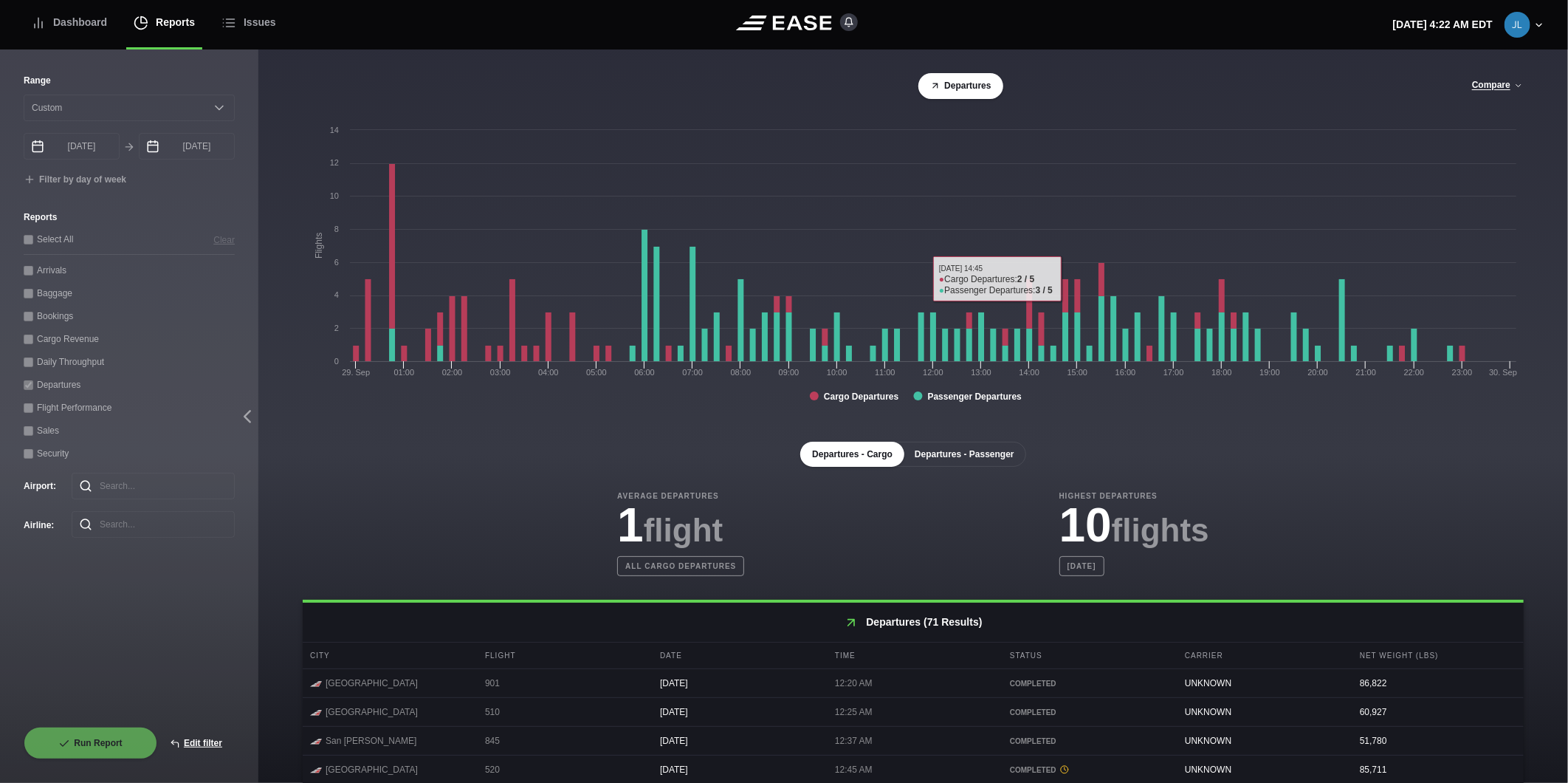
click at [962, 457] on button "Departures - Passenger" at bounding box center [964, 454] width 124 height 25
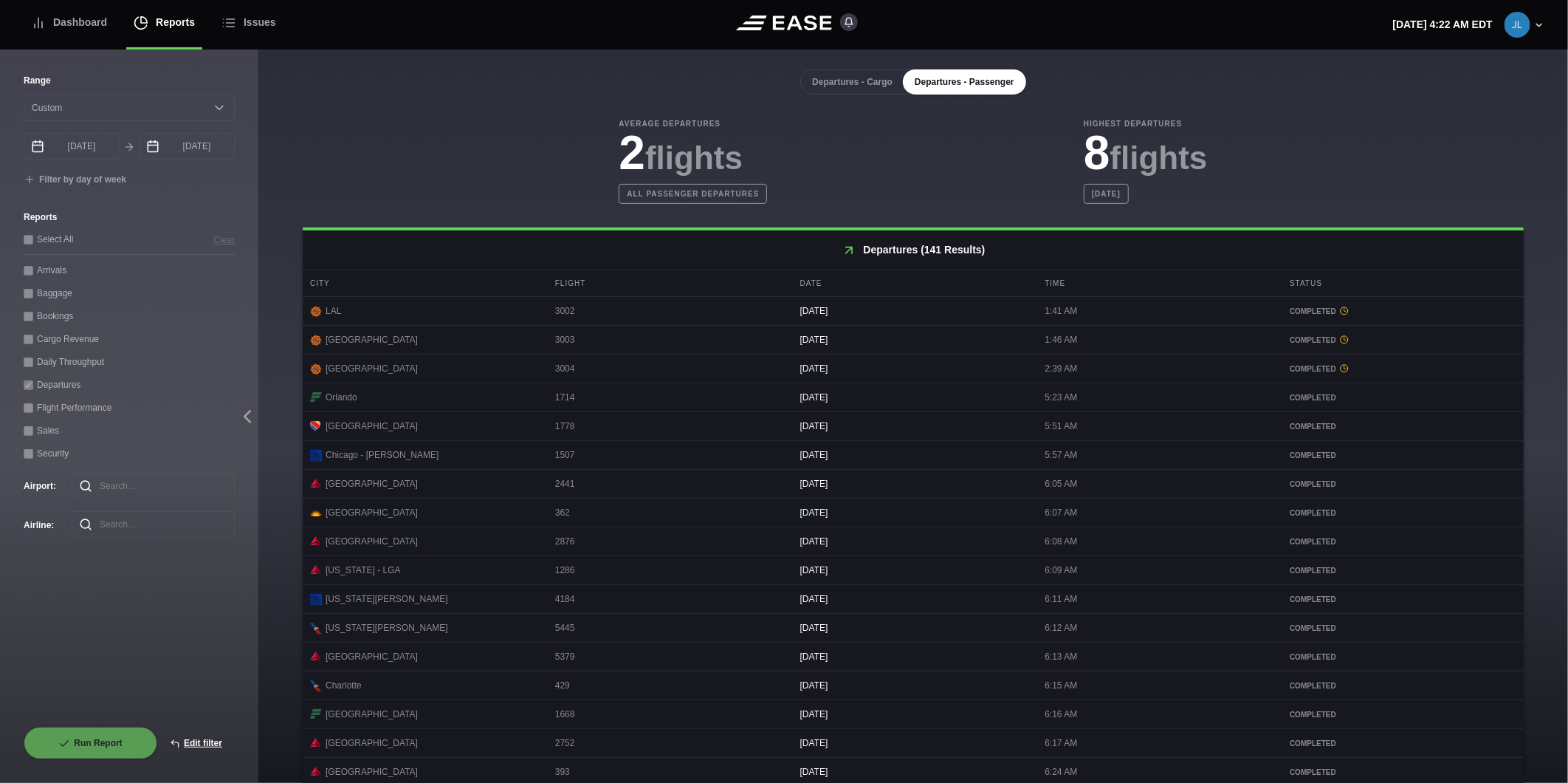
scroll to position [518, 0]
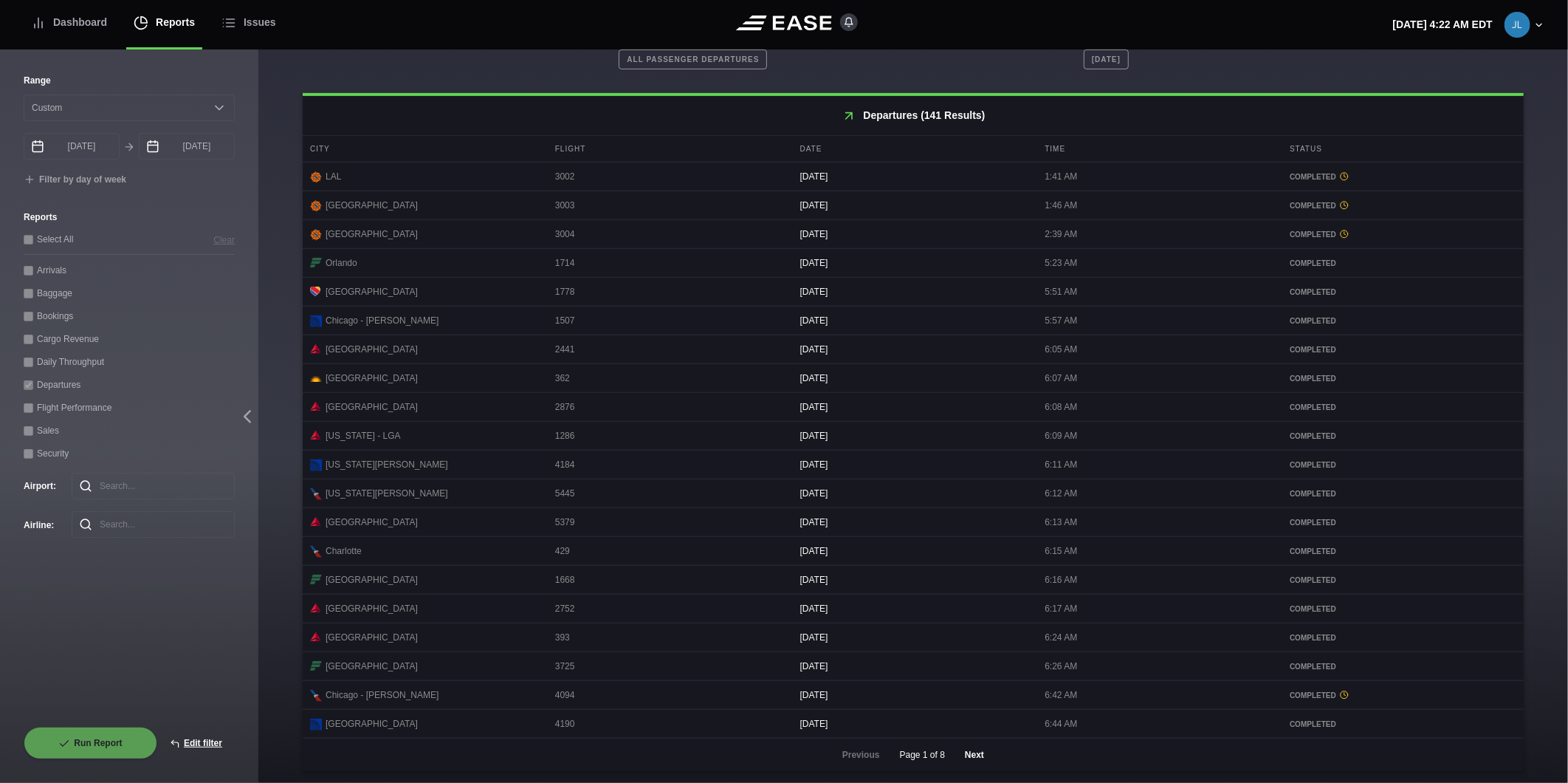
click at [978, 752] on button "Next" at bounding box center [975, 755] width 44 height 33
click at [973, 748] on button "Next" at bounding box center [975, 755] width 44 height 33
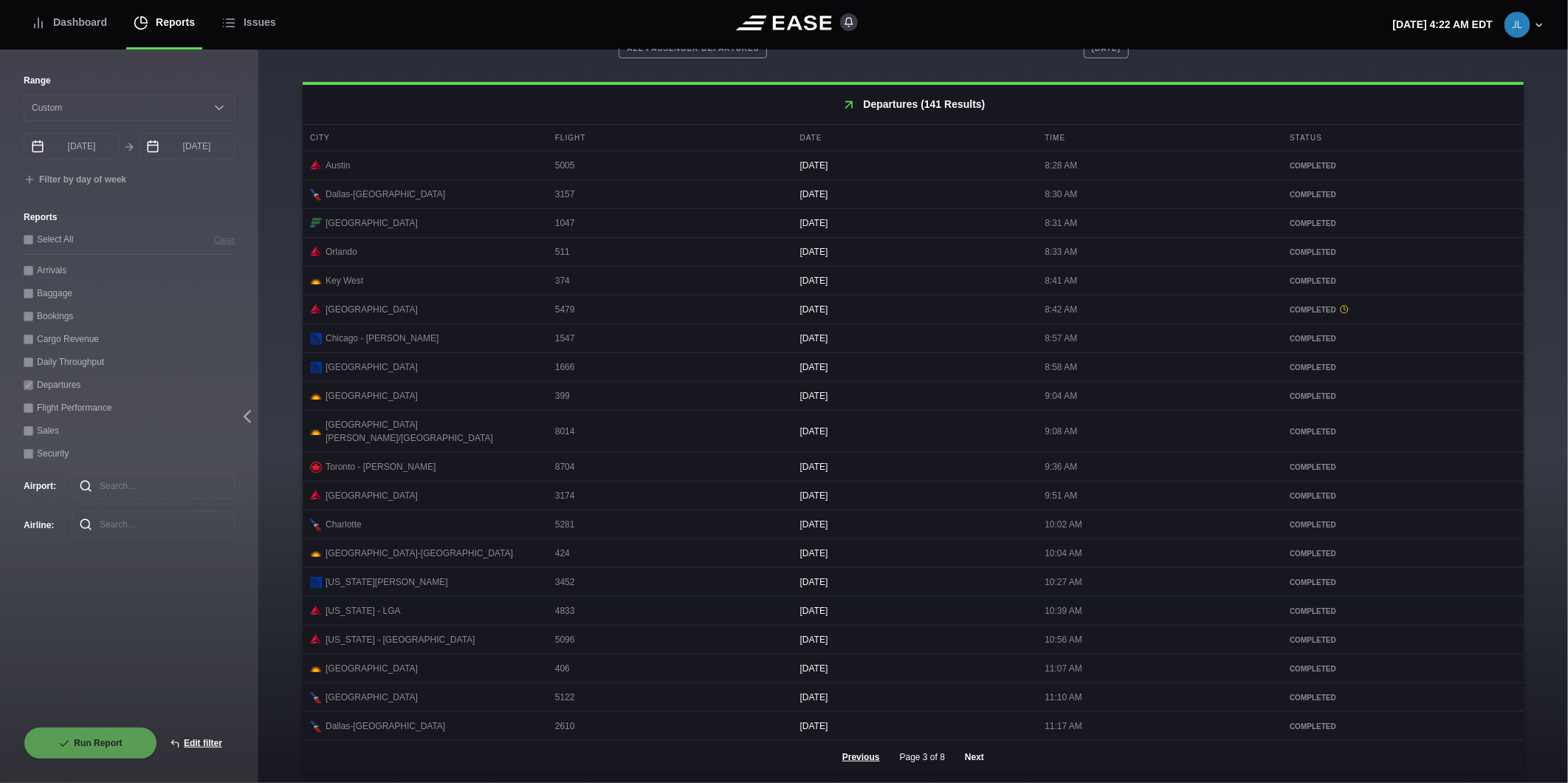
click at [984, 758] on button "Next" at bounding box center [975, 757] width 44 height 33
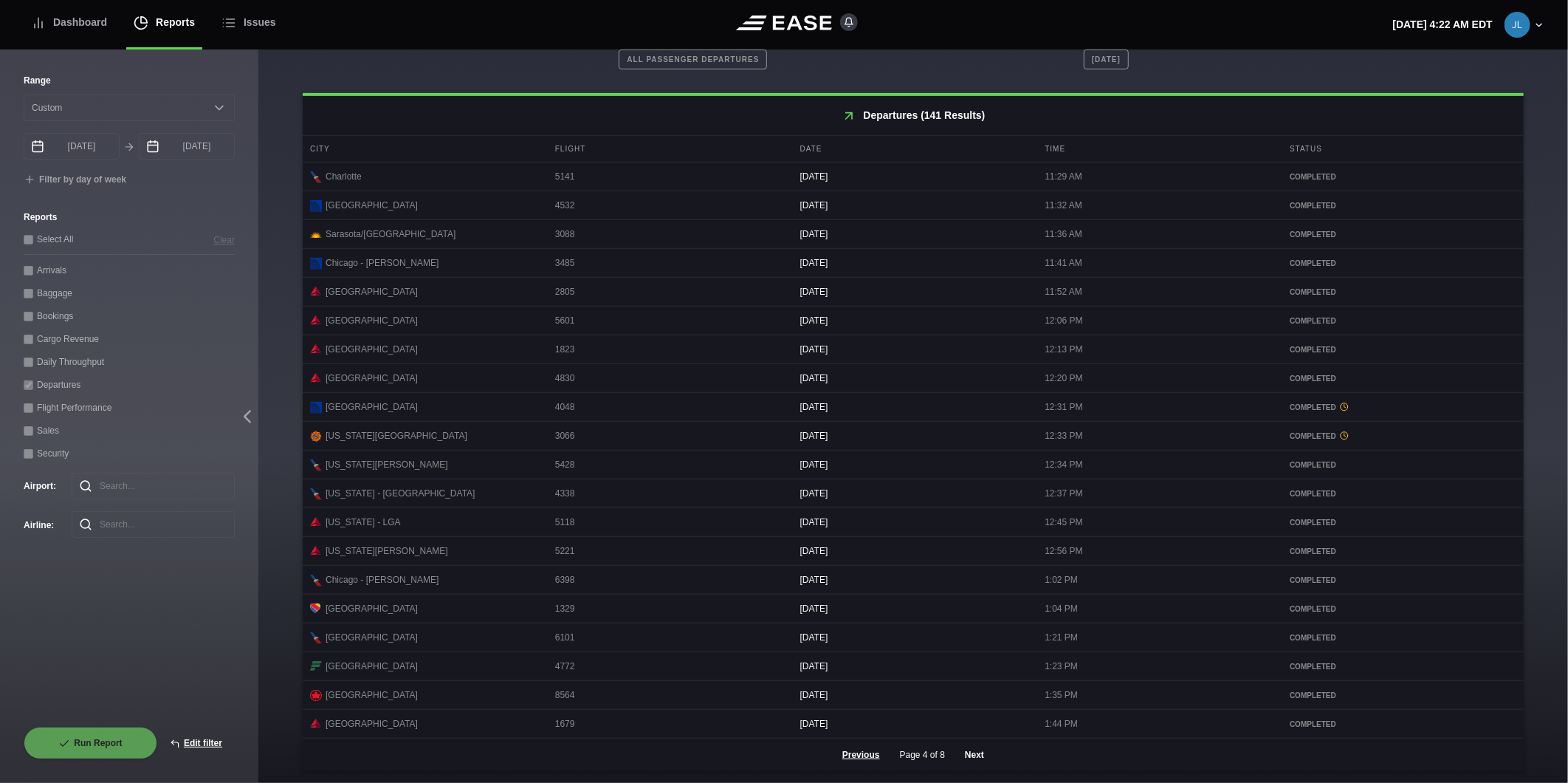
click at [976, 761] on button "Next" at bounding box center [975, 755] width 44 height 33
click at [960, 754] on button "Next" at bounding box center [975, 755] width 44 height 33
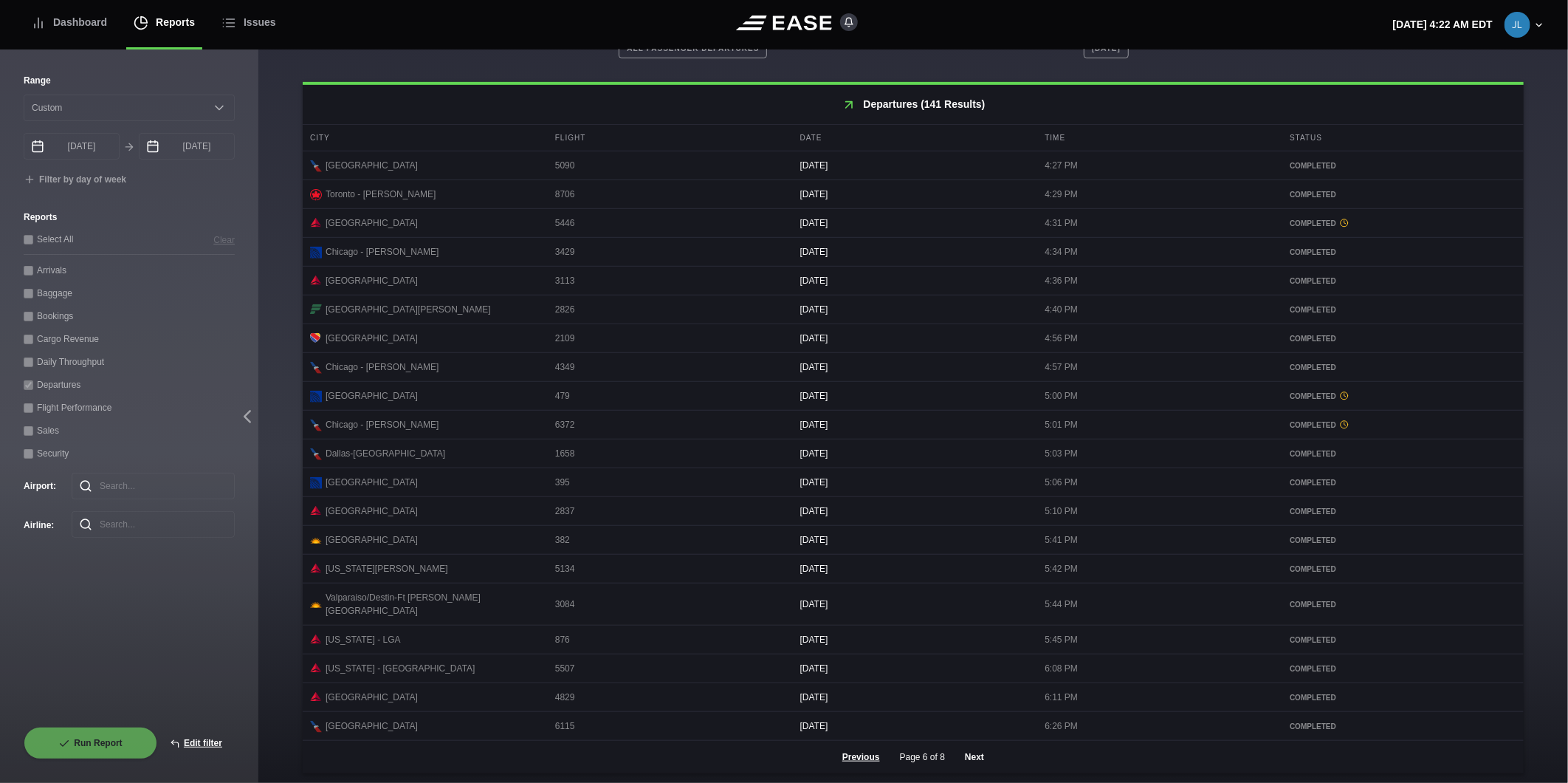
drag, startPoint x: 970, startPoint y: 756, endPoint x: 997, endPoint y: 727, distance: 39.6
click at [970, 756] on button "Next" at bounding box center [975, 757] width 44 height 33
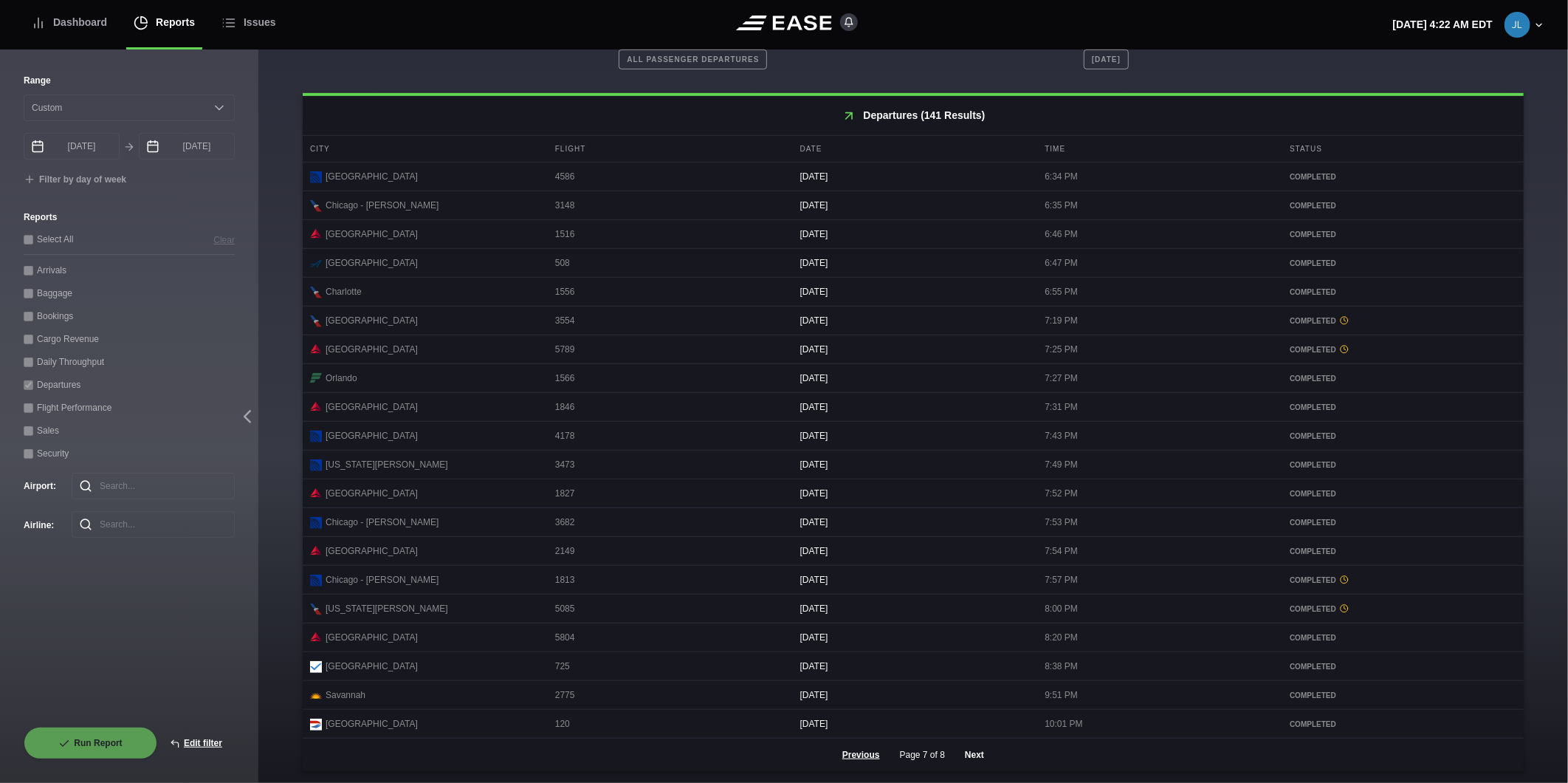
click at [956, 752] on button "Next" at bounding box center [975, 755] width 44 height 33
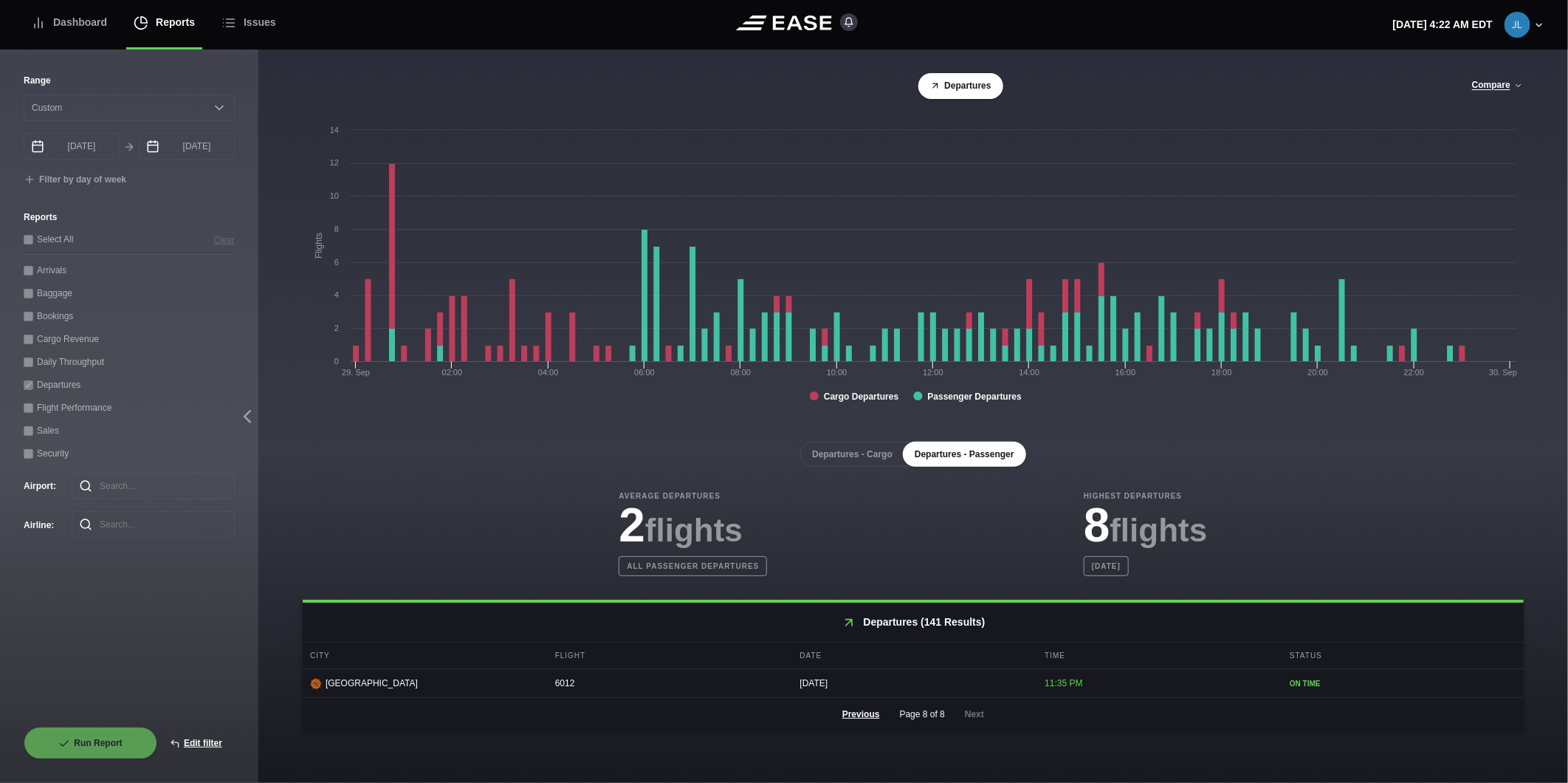
scroll to position [0, 0]
click at [86, 16] on div "Dashboard" at bounding box center [69, 22] width 76 height 50
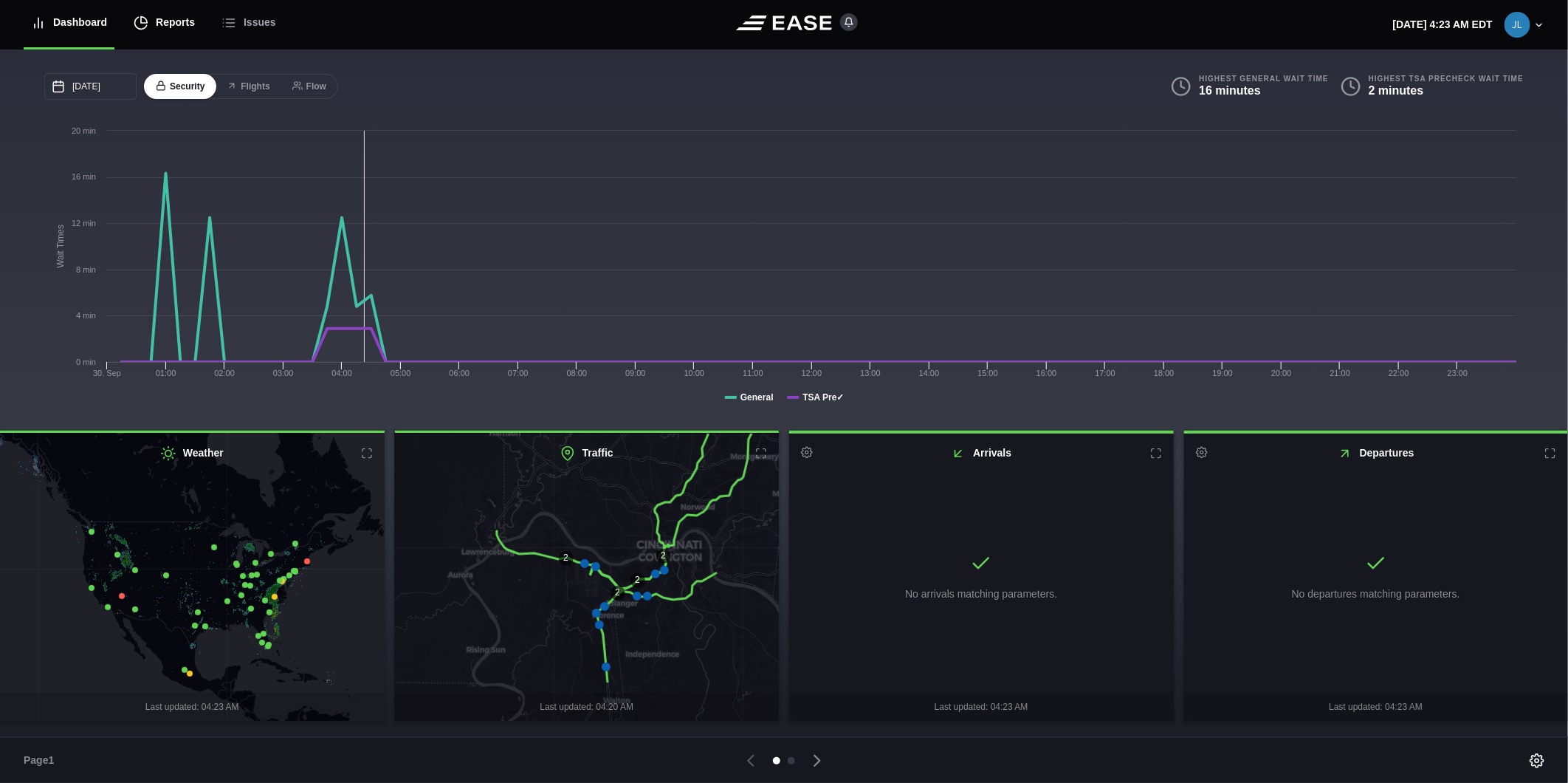
click at [143, 16] on div "Reports" at bounding box center [164, 22] width 61 height 50
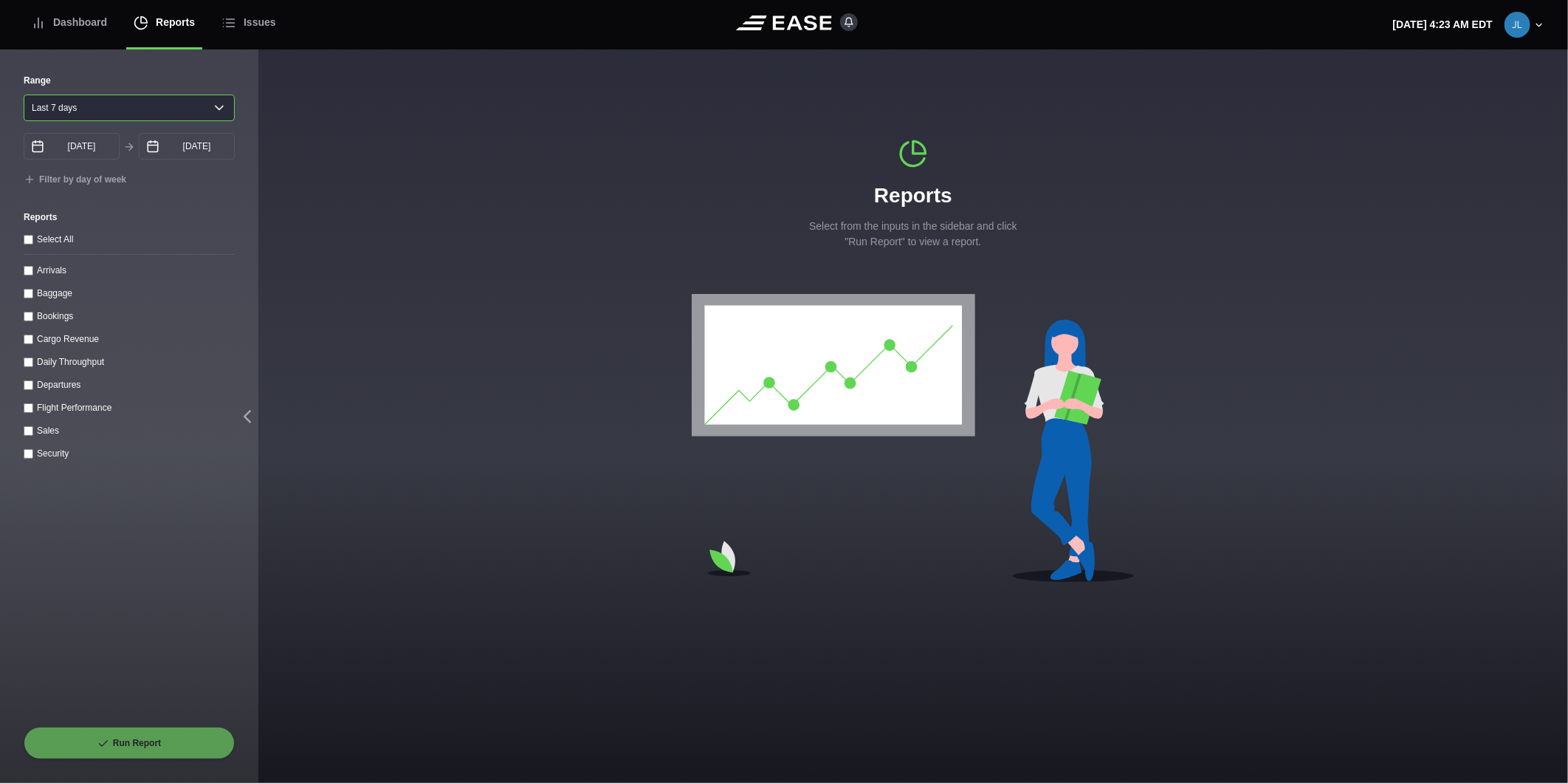
drag, startPoint x: 104, startPoint y: 115, endPoint x: 97, endPoint y: 124, distance: 11.4
click at [101, 115] on select "[DATE] Last 7 days Last 14 days Last 30 days Last 6 weeks" at bounding box center [129, 108] width 211 height 27
select select "30"
click at [24, 95] on select "[DATE] Last 7 days Last 14 days Last 30 days Last 6 weeks" at bounding box center [129, 108] width 211 height 27
type input "[DATE]"
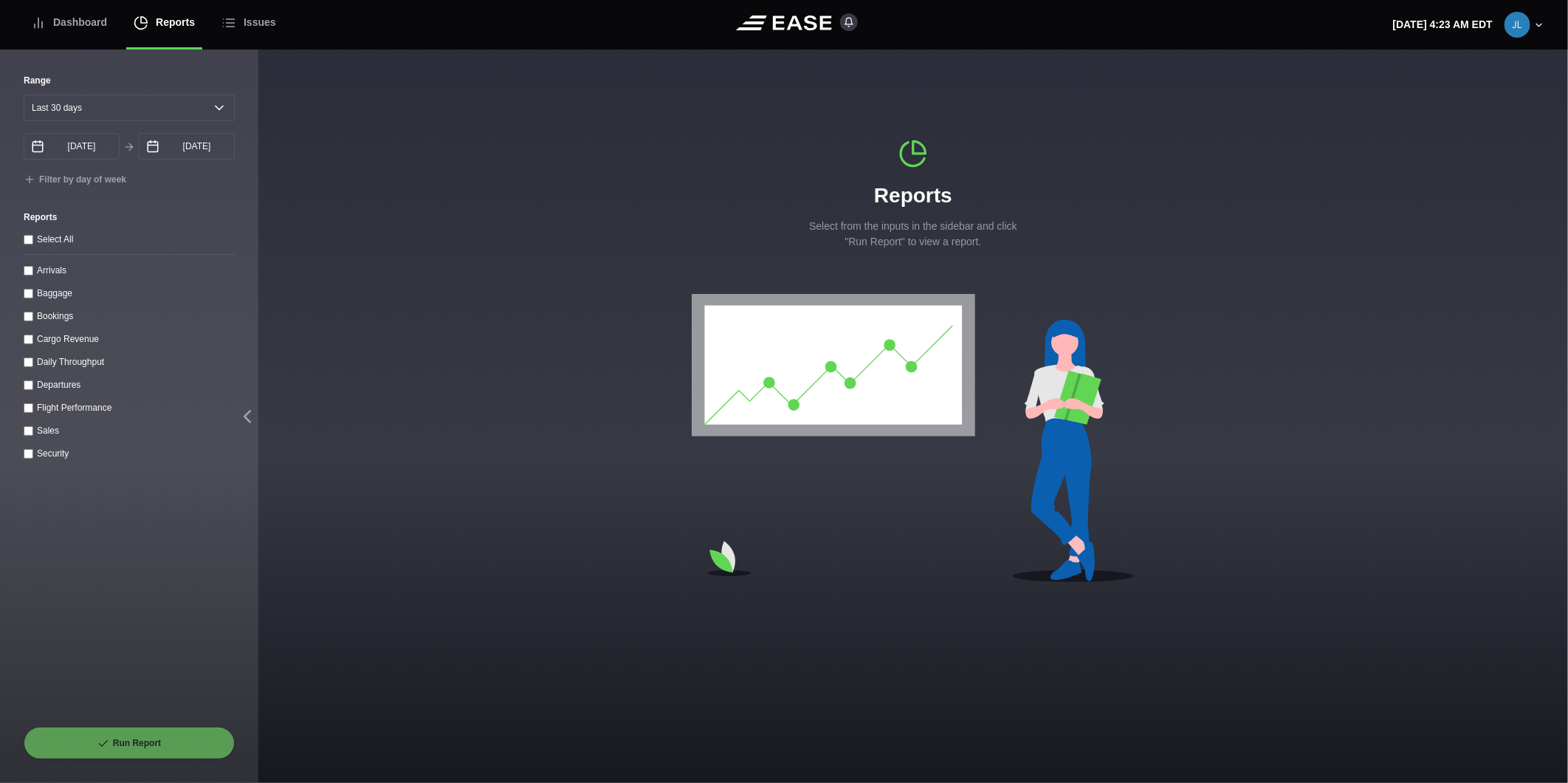
click at [27, 360] on throughput "Daily Throughput" at bounding box center [28, 362] width 10 height 10
checkbox throughput "true"
click at [164, 733] on button "Run Report" at bounding box center [129, 743] width 211 height 33
select select "30"
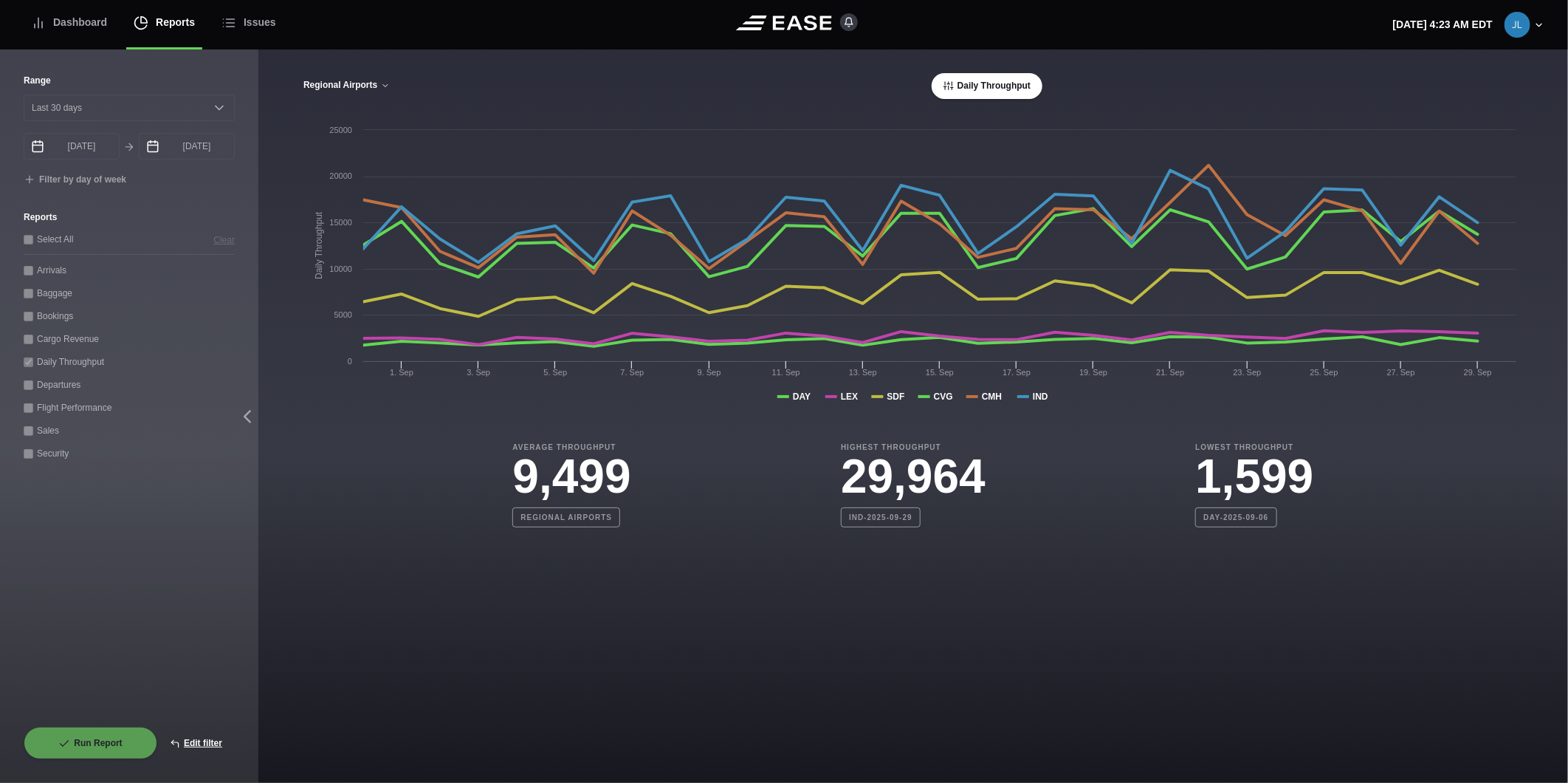
click at [322, 89] on button "Regional Airports" at bounding box center [346, 86] width 88 height 10
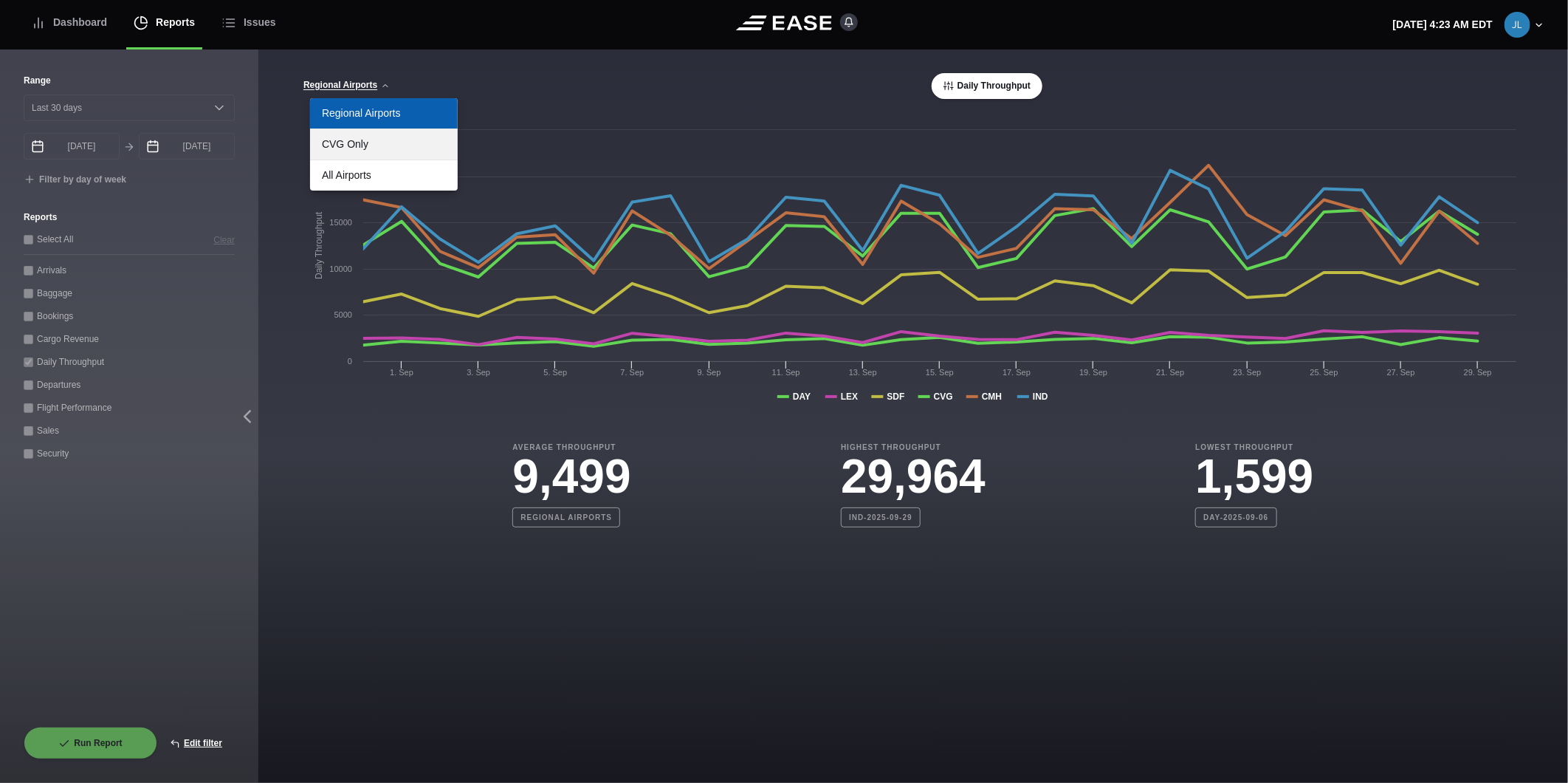
click at [382, 147] on link "CVG Only" at bounding box center [384, 144] width 148 height 30
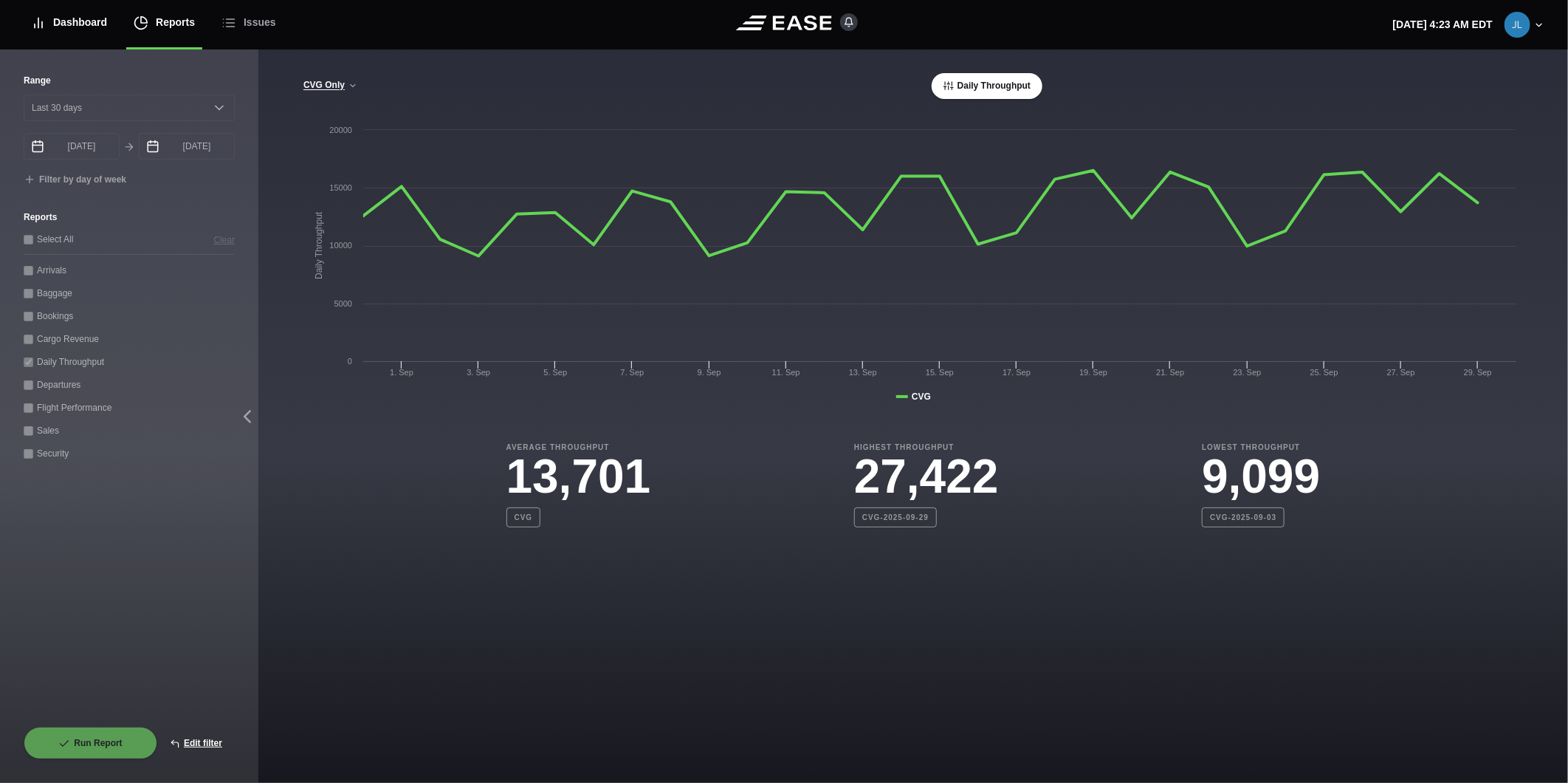
click at [53, 27] on div "Dashboard" at bounding box center [69, 22] width 76 height 50
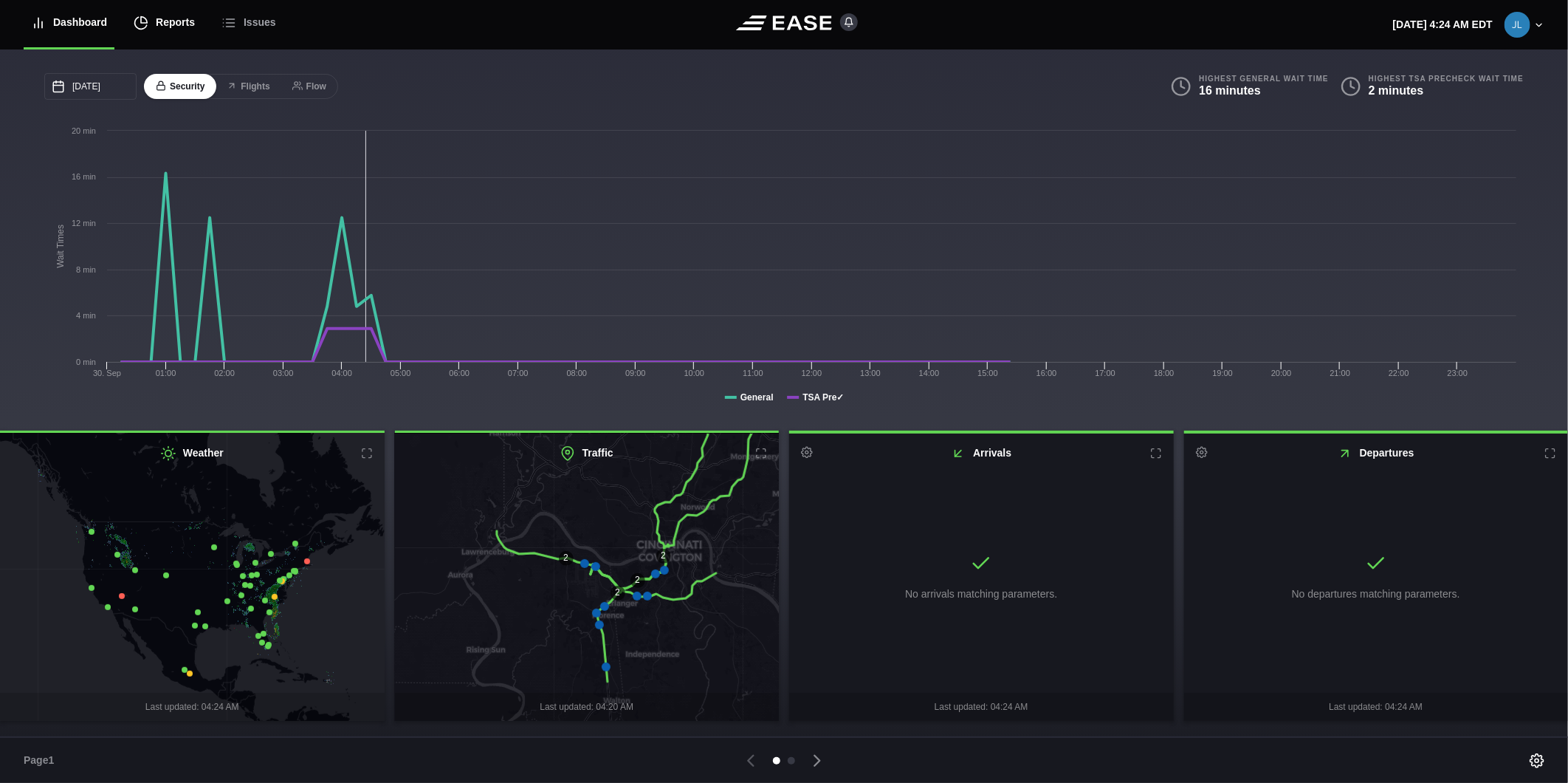
click at [153, 19] on div "Reports" at bounding box center [164, 22] width 61 height 50
select select "7"
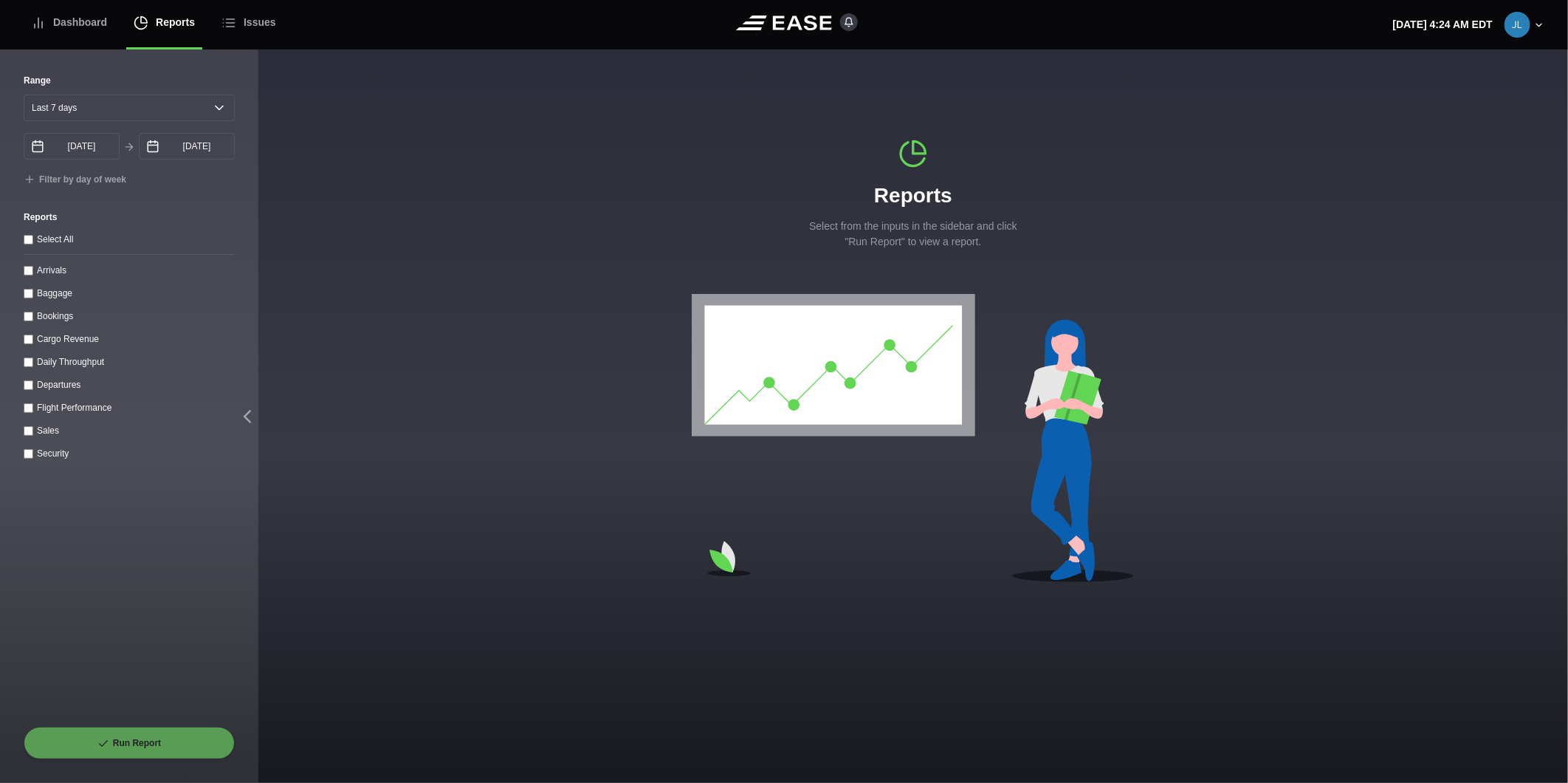
click at [27, 365] on throughput "Daily Throughput" at bounding box center [28, 362] width 10 height 10
checkbox throughput "true"
click at [215, 112] on select "[DATE] Last 7 days Last 14 days Last 30 days Last 6 weeks" at bounding box center [129, 108] width 211 height 27
select select "30"
click at [24, 95] on select "[DATE] Last 7 days Last 14 days Last 30 days Last 6 weeks" at bounding box center [129, 108] width 211 height 27
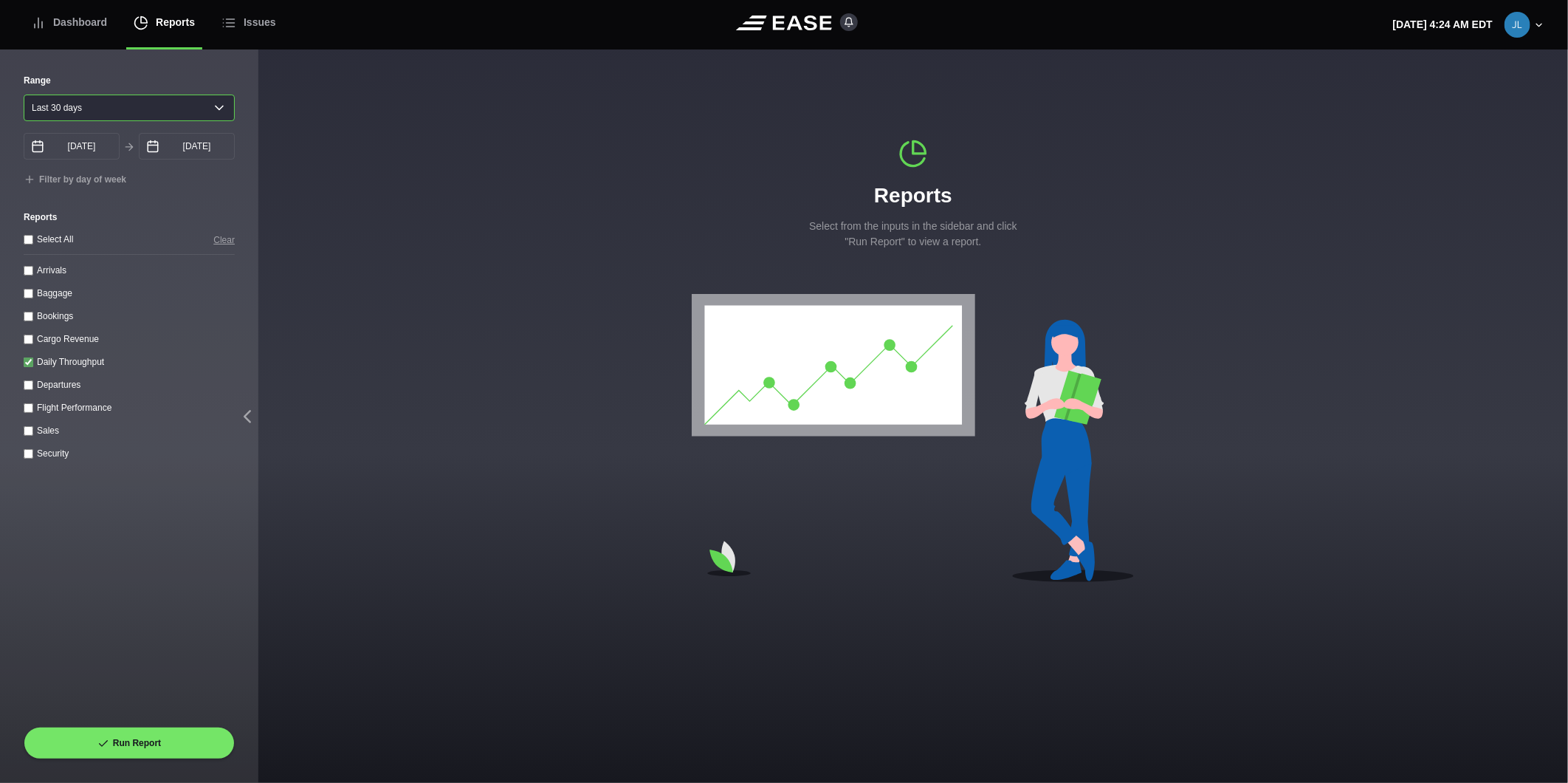
type input "[DATE]"
click at [149, 734] on button "Run Report" at bounding box center [129, 743] width 211 height 33
select select "30"
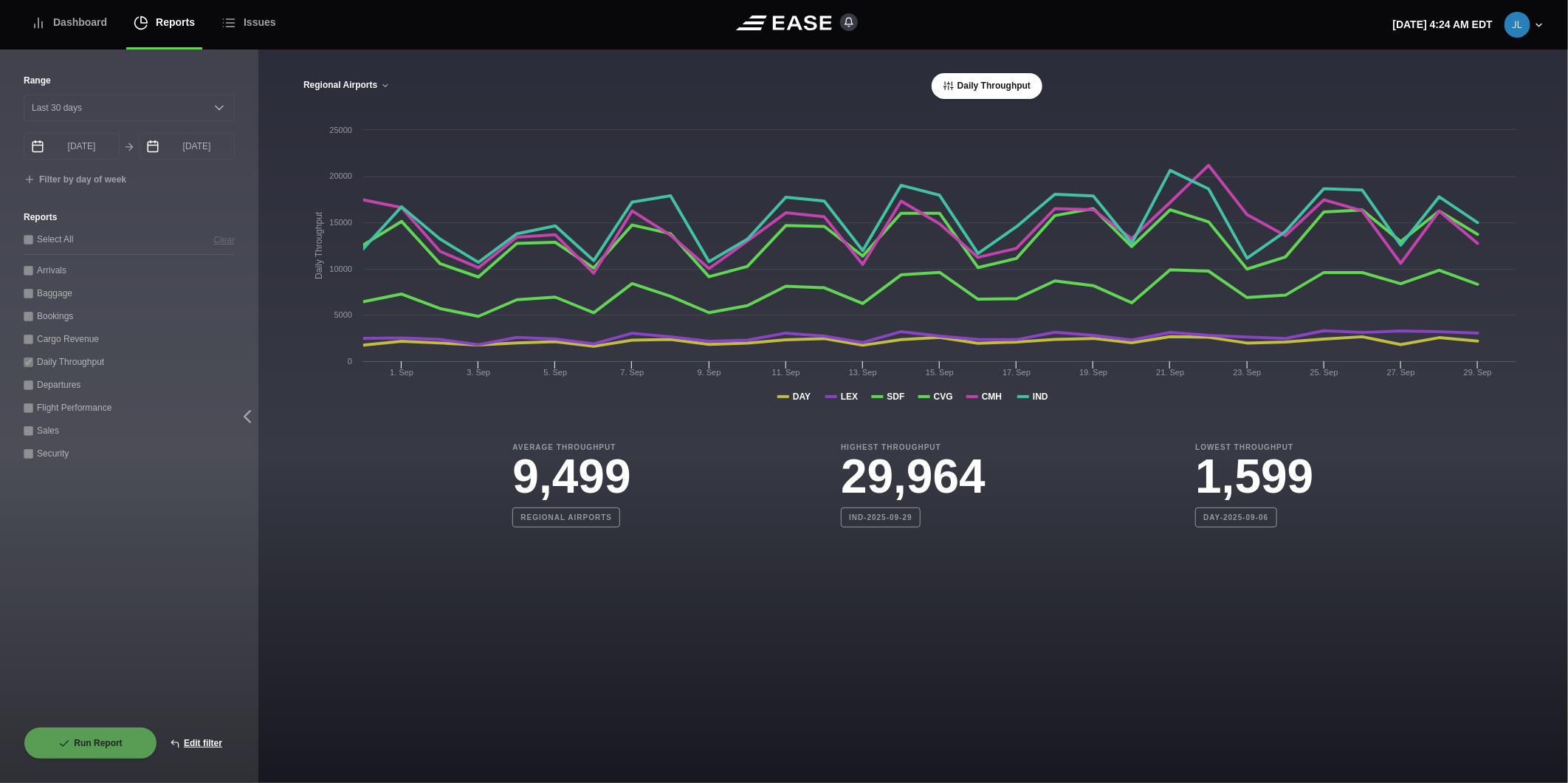
click at [325, 90] on button "Regional Airports" at bounding box center [346, 86] width 88 height 10
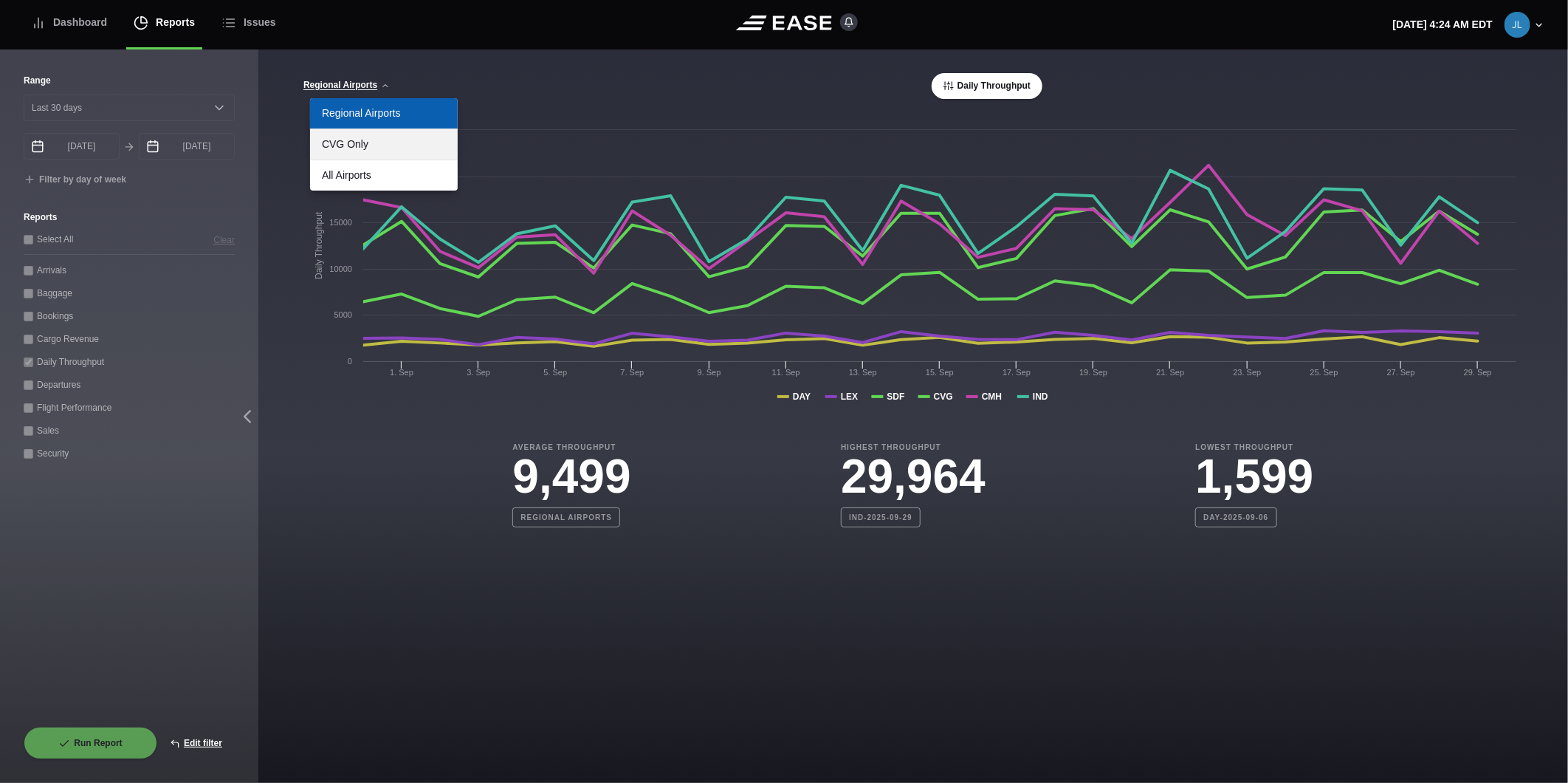
click at [356, 147] on link "CVG Only" at bounding box center [384, 144] width 148 height 30
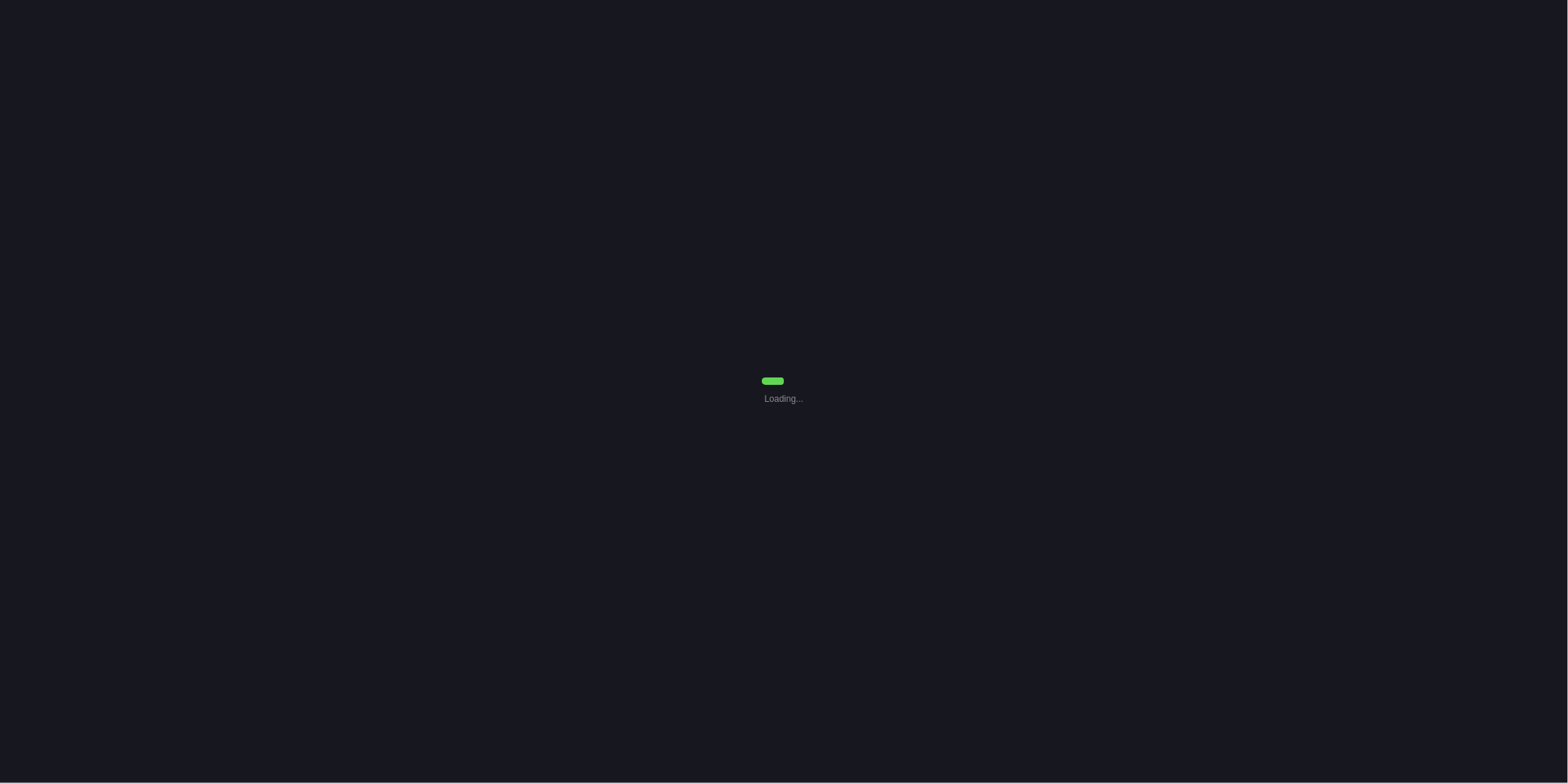
select select "30"
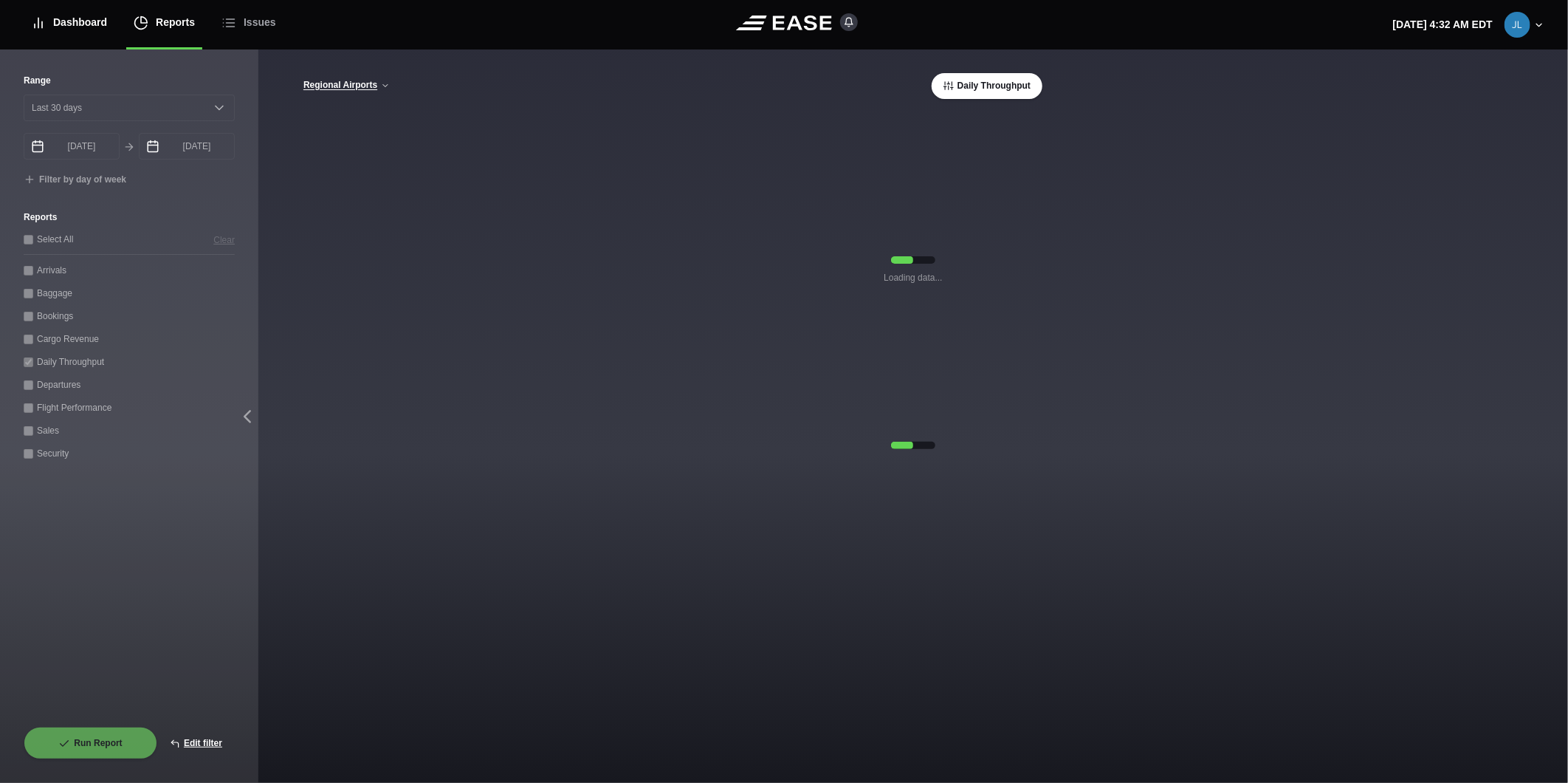
click at [74, 30] on div "Dashboard" at bounding box center [69, 22] width 76 height 50
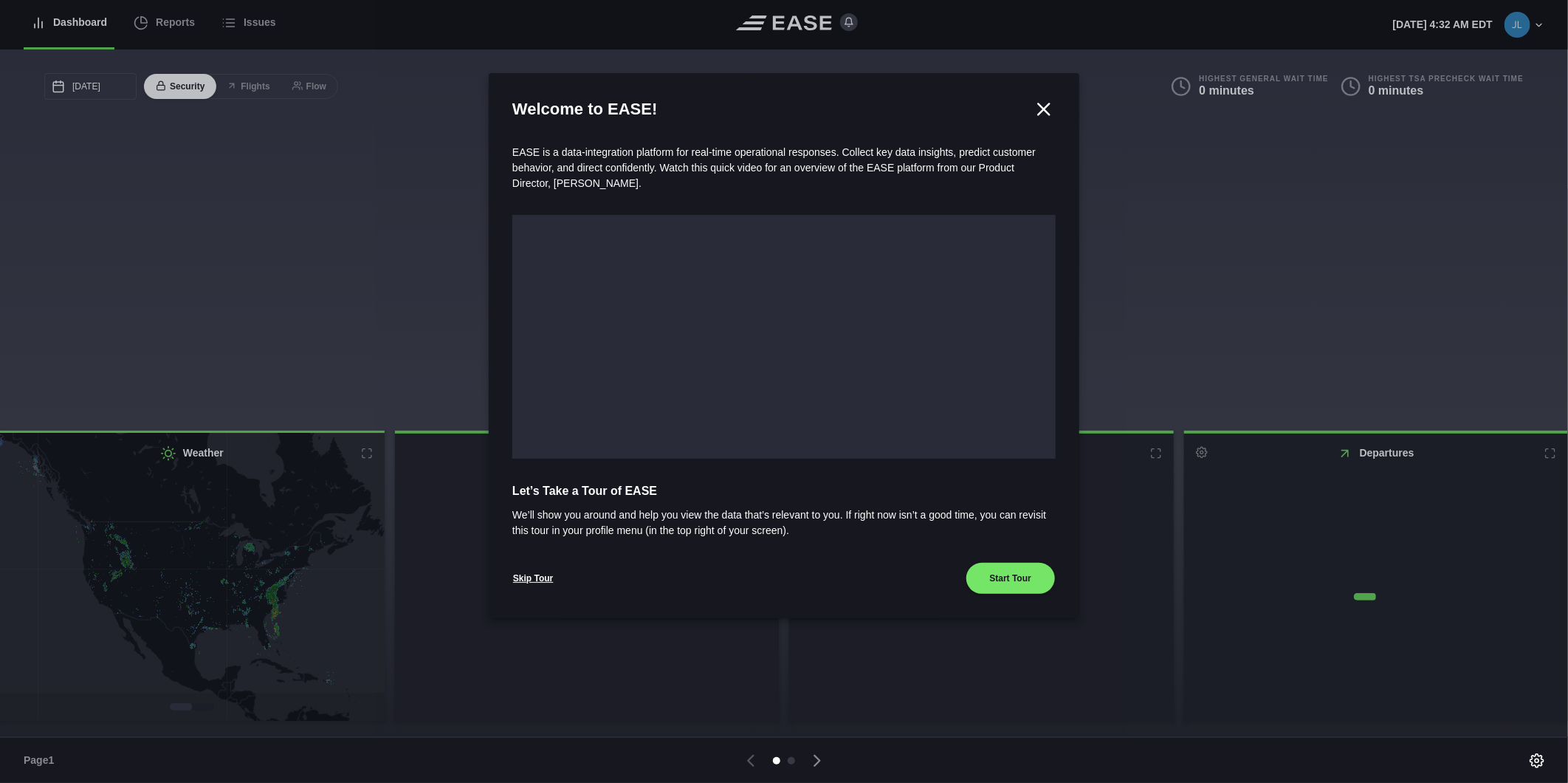
click at [155, 28] on div at bounding box center [784, 392] width 1568 height 783
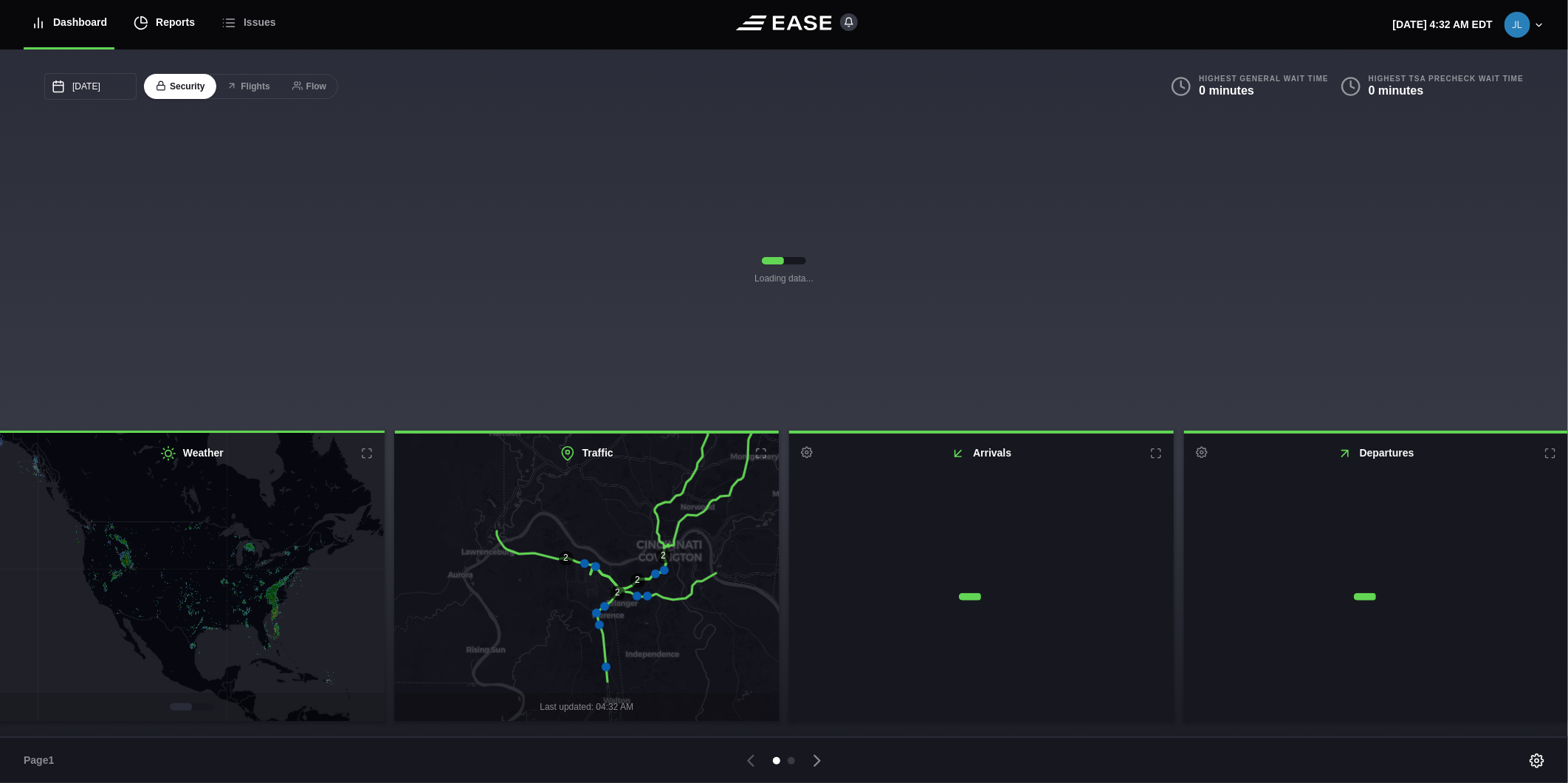
click at [160, 27] on div "Reports" at bounding box center [164, 22] width 61 height 50
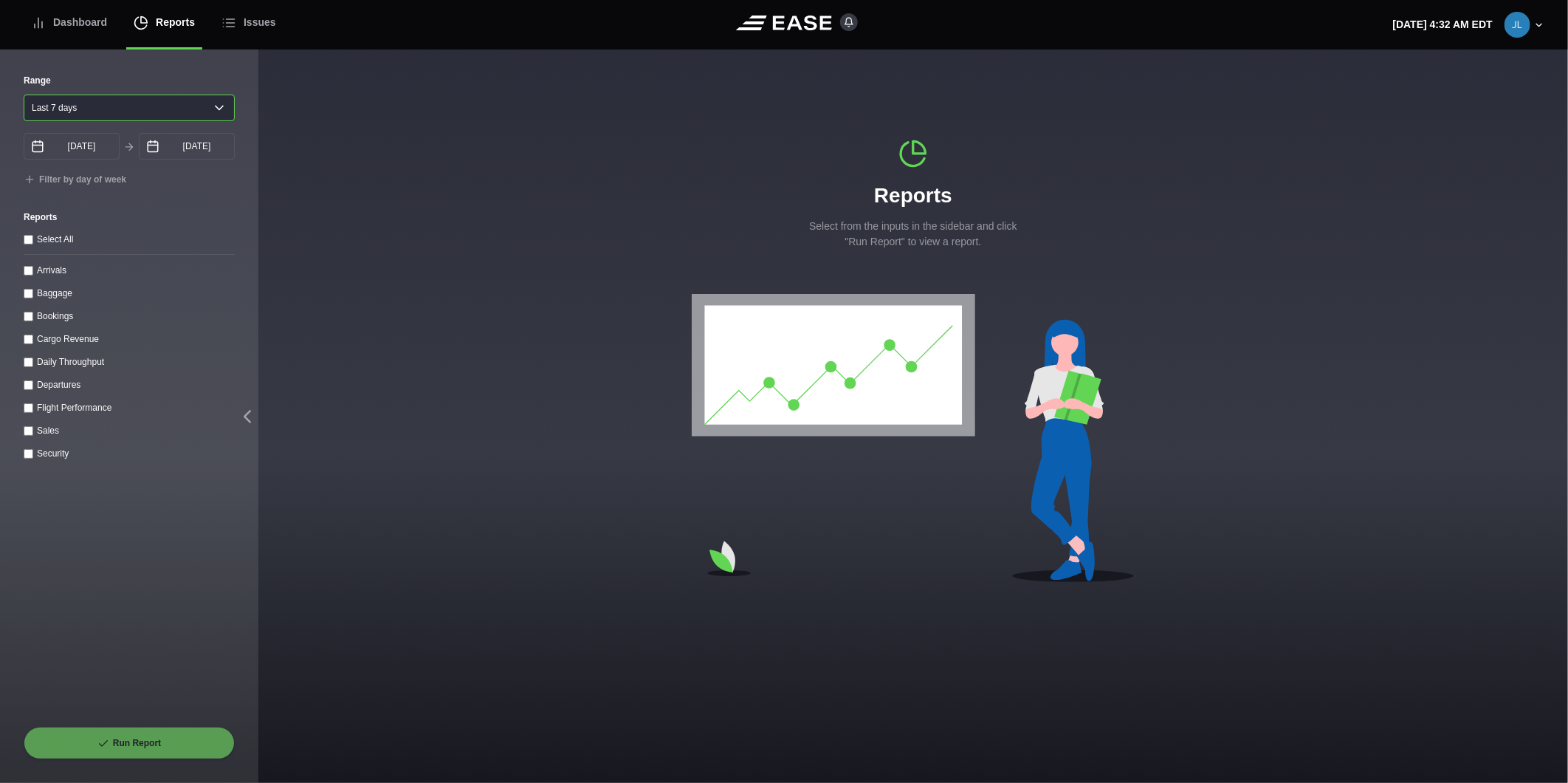
click at [139, 112] on select "[DATE] Last 7 days Last 14 days Last 30 days Last 6 weeks" at bounding box center [129, 108] width 211 height 27
select select "30"
click at [24, 95] on select "[DATE] Last 7 days Last 14 days Last 30 days Last 6 weeks" at bounding box center [129, 108] width 211 height 27
type input "[DATE]"
drag, startPoint x: 30, startPoint y: 366, endPoint x: 40, endPoint y: 394, distance: 29.7
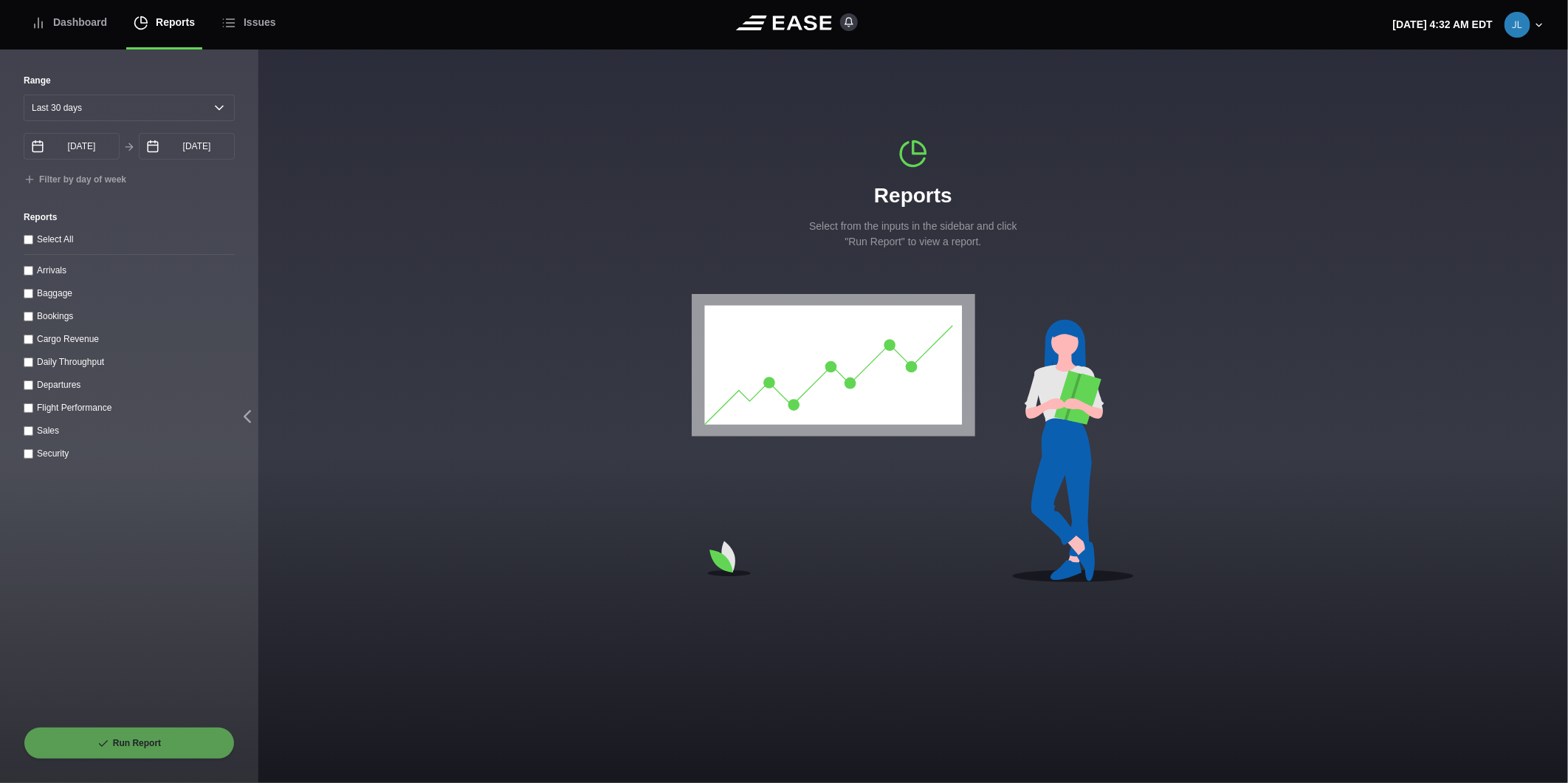
click at [33, 366] on throughput "Daily Throughput" at bounding box center [28, 362] width 10 height 10
checkbox throughput "true"
click at [112, 748] on button "Run Report" at bounding box center [129, 743] width 211 height 33
select select "30"
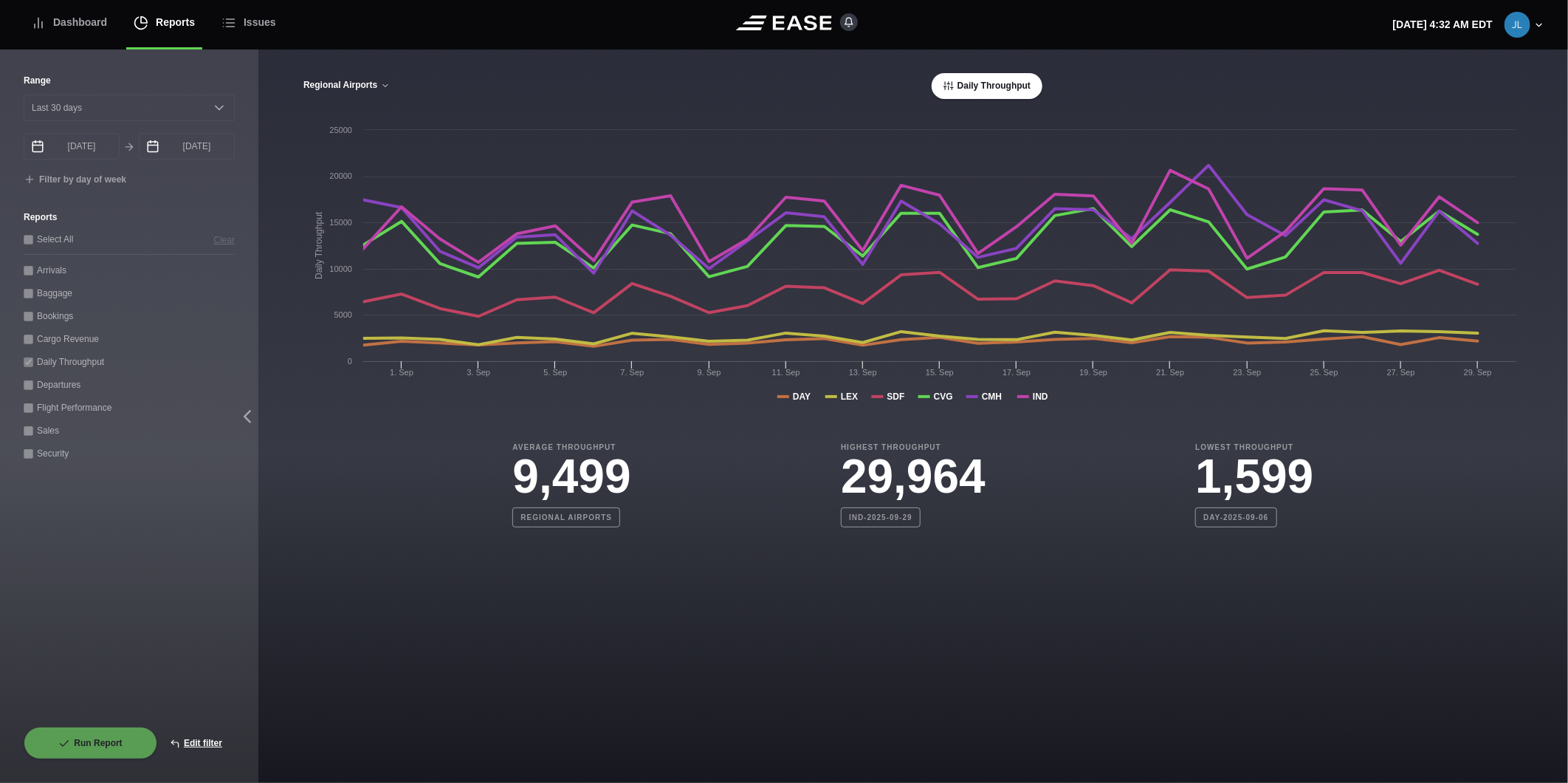
click at [338, 87] on button "Regional Airports" at bounding box center [346, 86] width 88 height 10
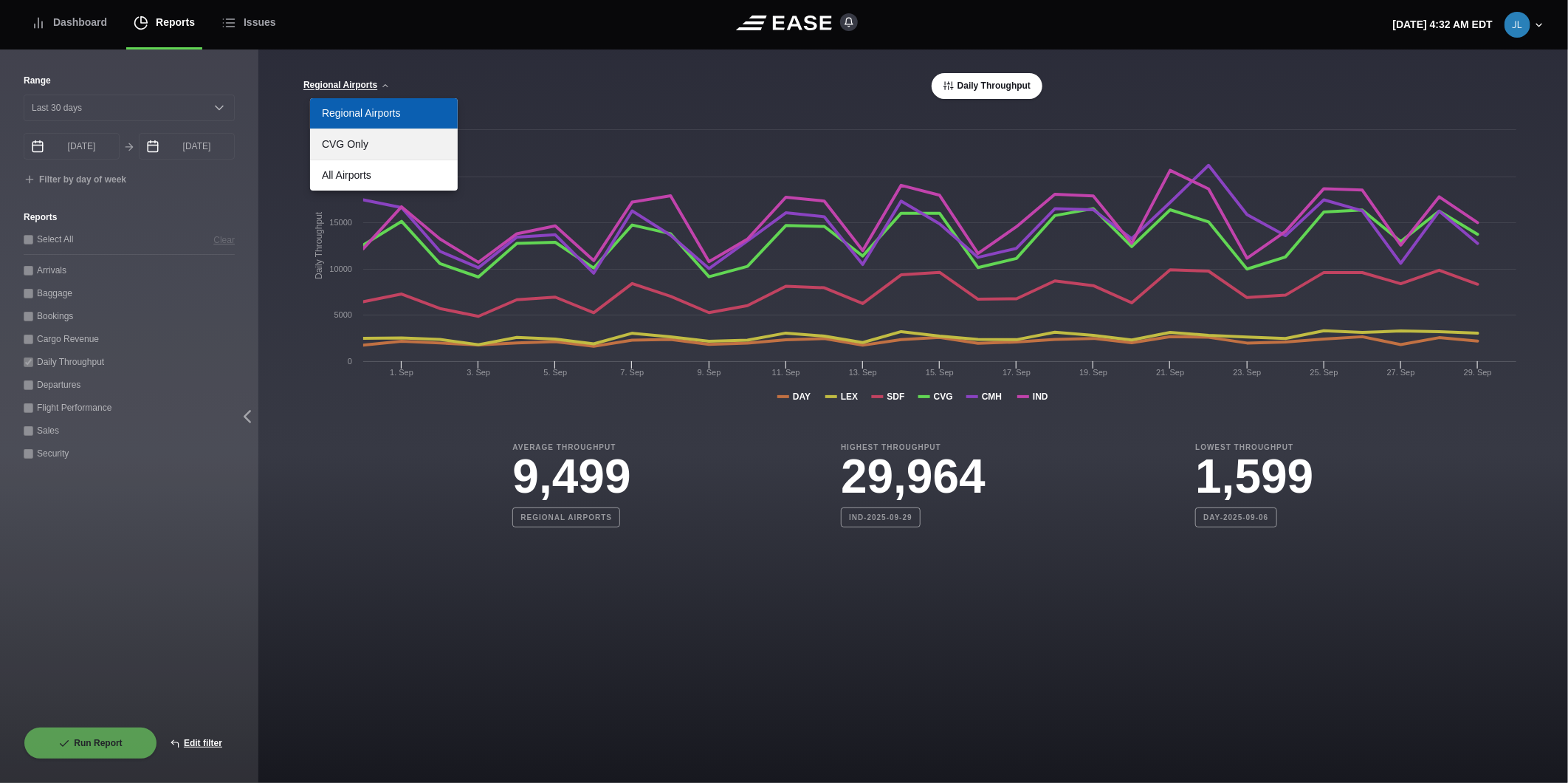
click at [353, 142] on link "CVG Only" at bounding box center [384, 144] width 148 height 30
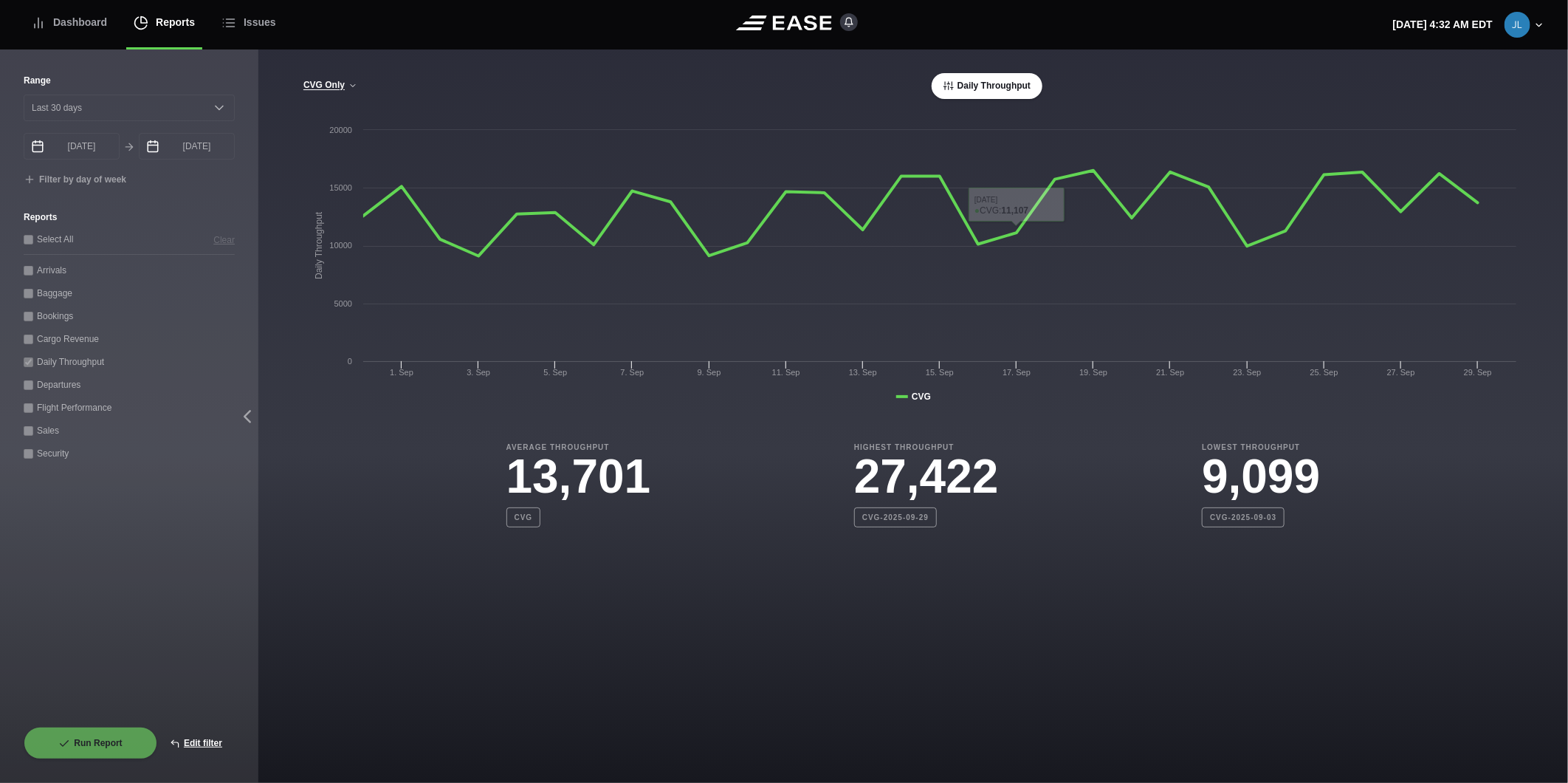
click at [989, 90] on button "Daily Throughput" at bounding box center [987, 86] width 111 height 26
click at [1012, 91] on button "Daily Throughput" at bounding box center [987, 86] width 111 height 26
click at [994, 90] on button "Daily Throughput" at bounding box center [987, 86] width 111 height 26
click at [941, 86] on button "Daily Throughput" at bounding box center [987, 86] width 111 height 26
click at [976, 85] on button "Daily Throughput" at bounding box center [987, 86] width 111 height 26
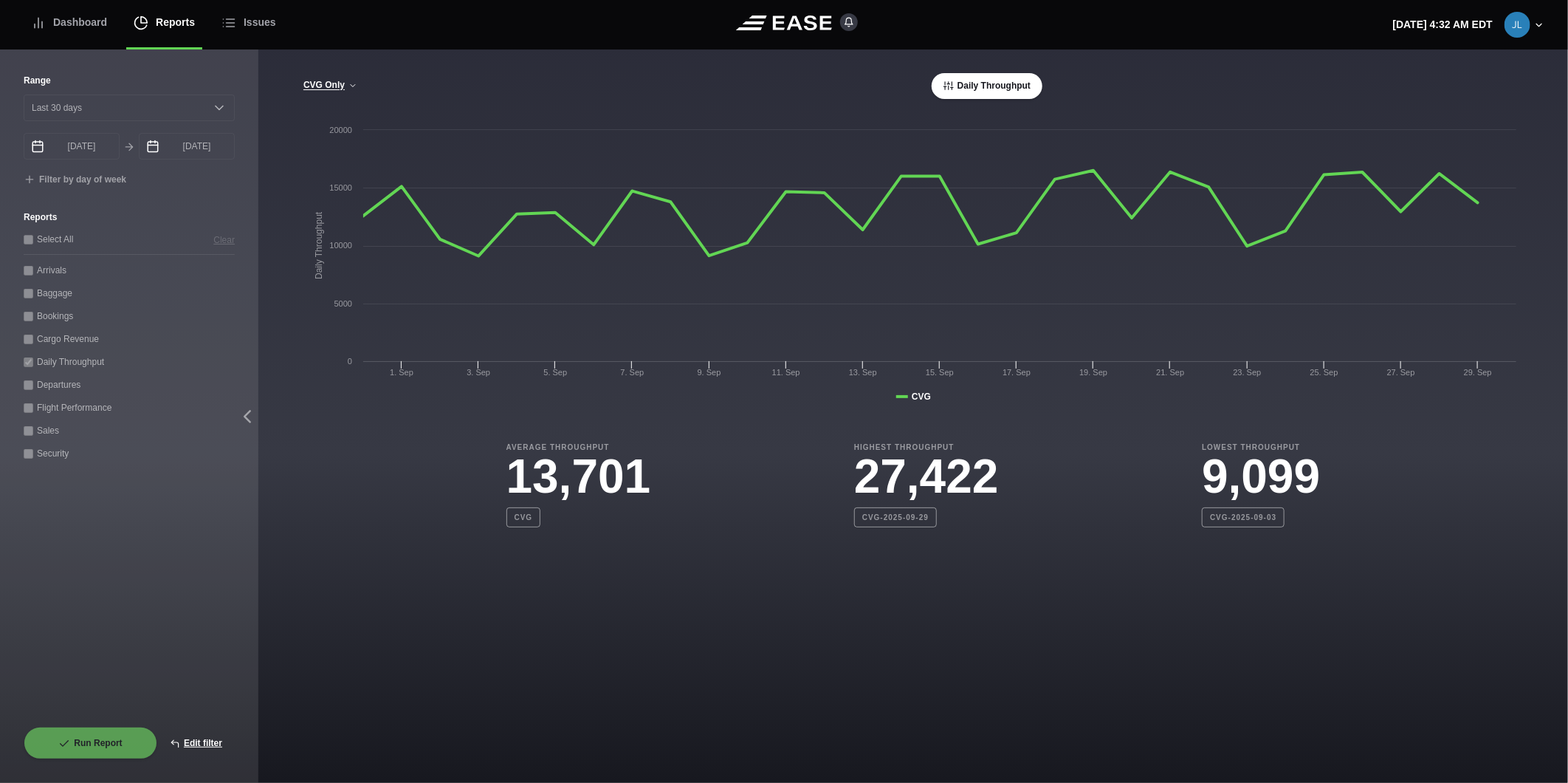
click at [980, 85] on button "Daily Throughput" at bounding box center [987, 86] width 111 height 26
click at [986, 85] on button "Daily Throughput" at bounding box center [987, 86] width 111 height 26
click at [987, 85] on button "Daily Throughput" at bounding box center [987, 86] width 111 height 26
